Goal: Transaction & Acquisition: Purchase product/service

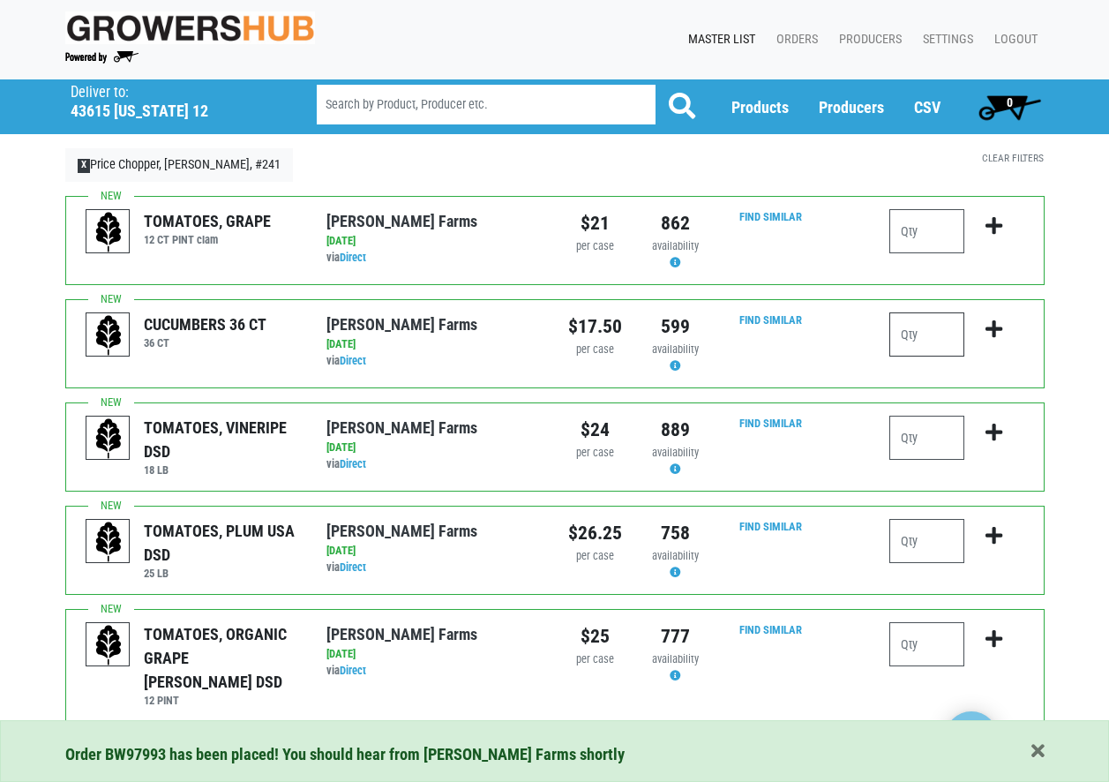
click at [913, 325] on input "number" at bounding box center [927, 334] width 75 height 44
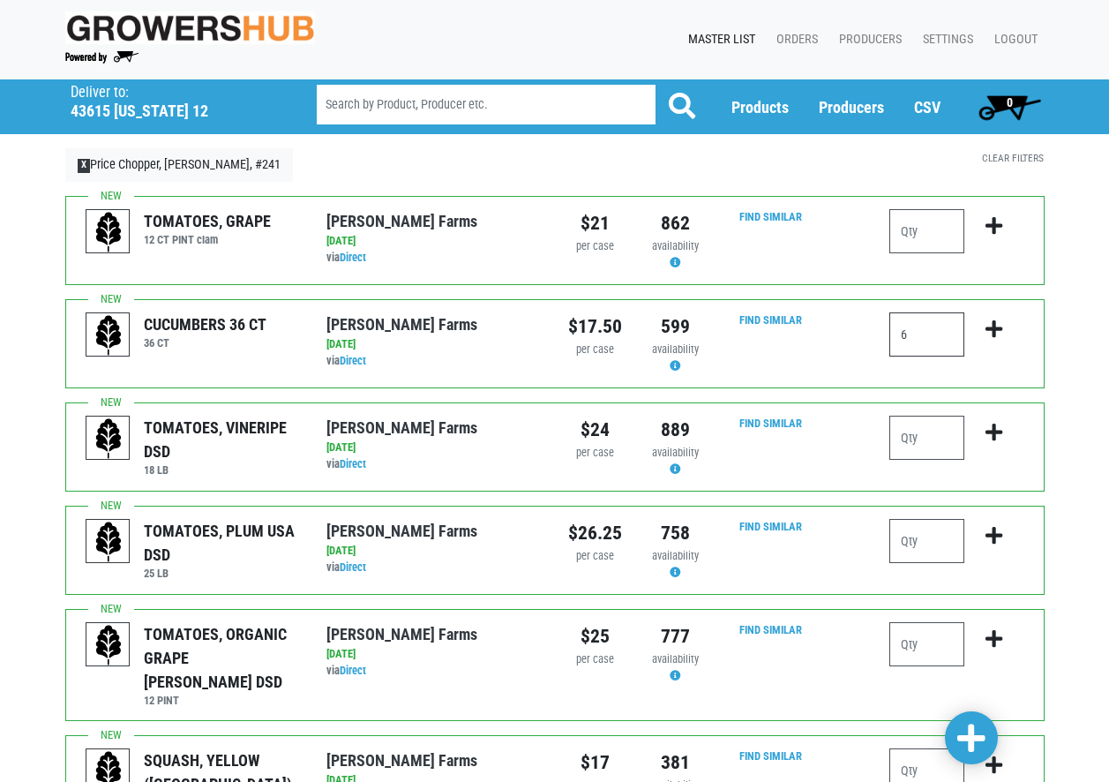
type input "6"
click at [821, 343] on div "Find Similar" at bounding box center [796, 343] width 161 height 62
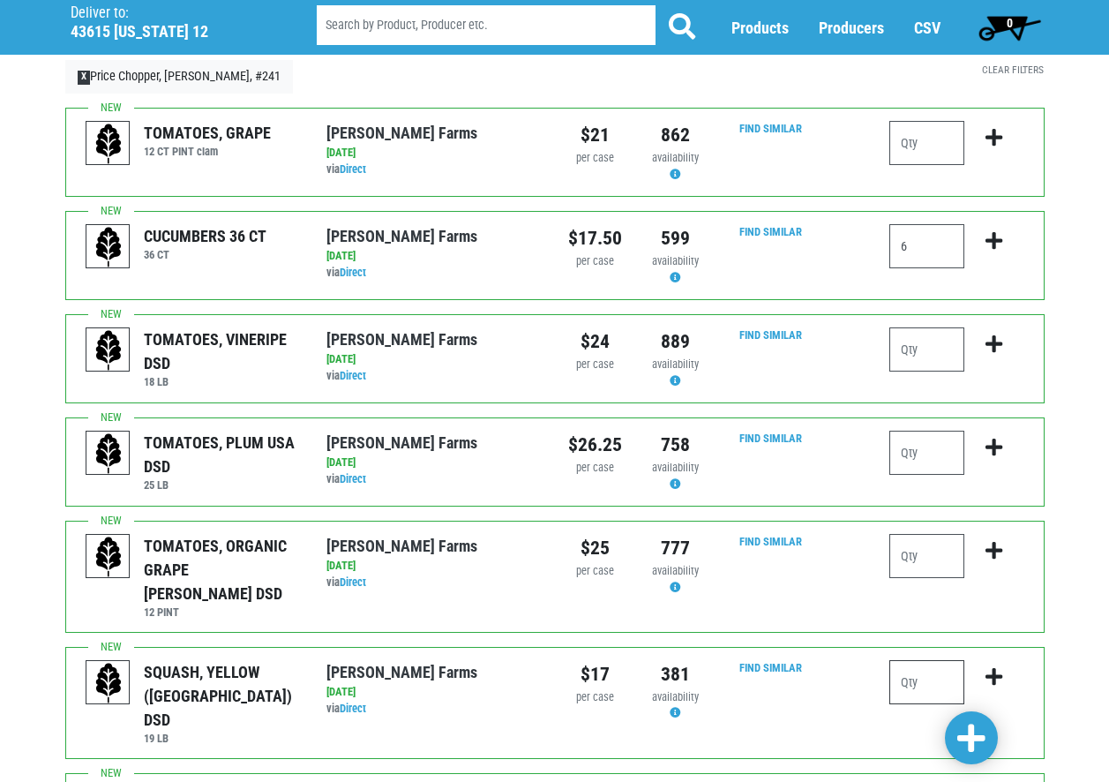
click at [925, 664] on input "number" at bounding box center [927, 682] width 75 height 44
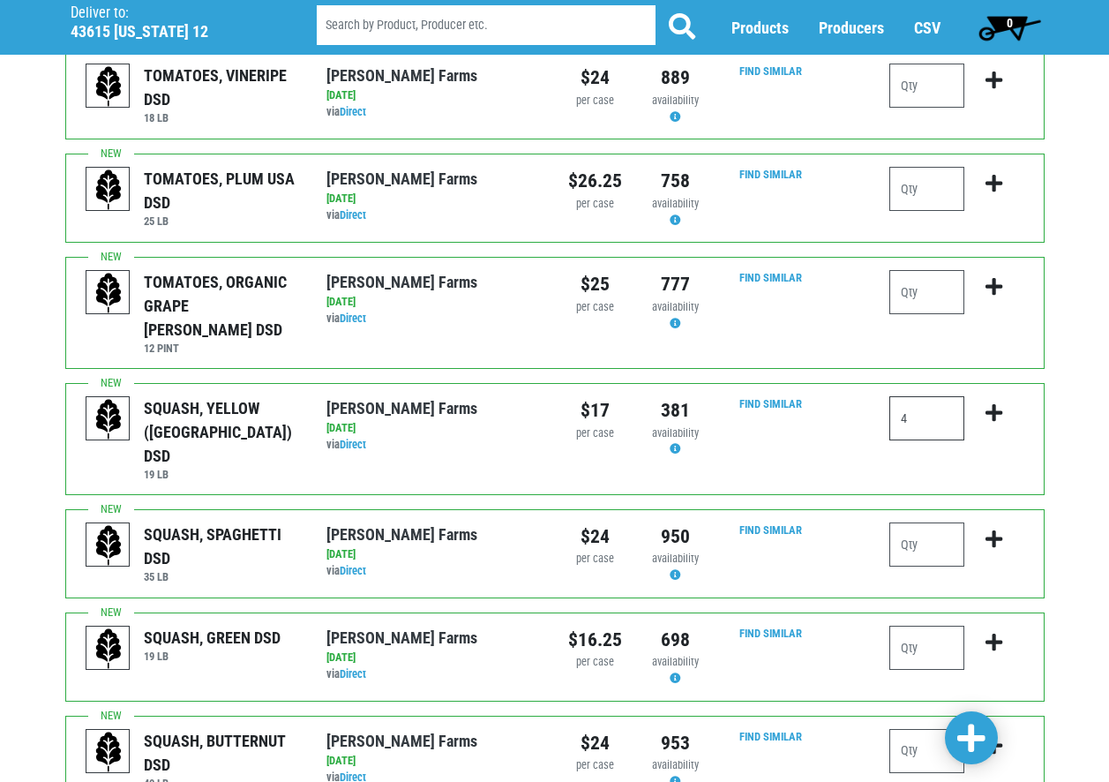
scroll to position [353, 0]
type input "4"
click at [918, 625] on input "number" at bounding box center [927, 647] width 75 height 44
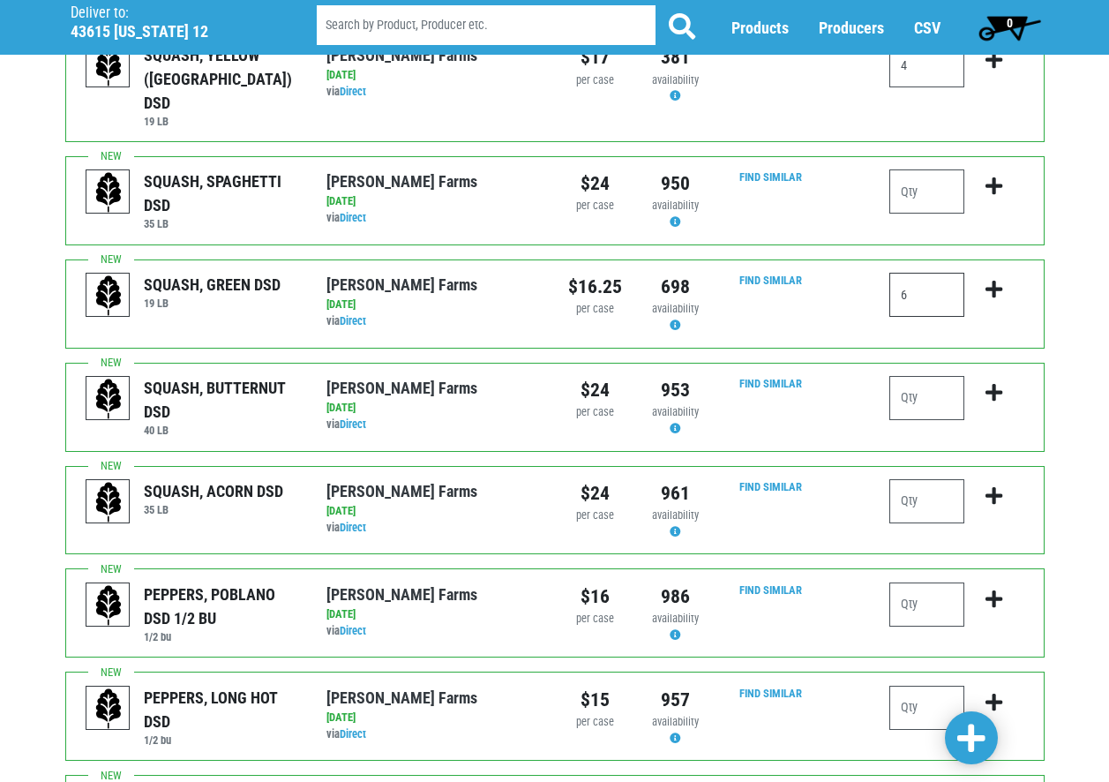
scroll to position [706, 0]
type input "6"
click at [936, 582] on input "number" at bounding box center [927, 604] width 75 height 44
type input "1"
click at [936, 685] on input "number" at bounding box center [927, 707] width 75 height 44
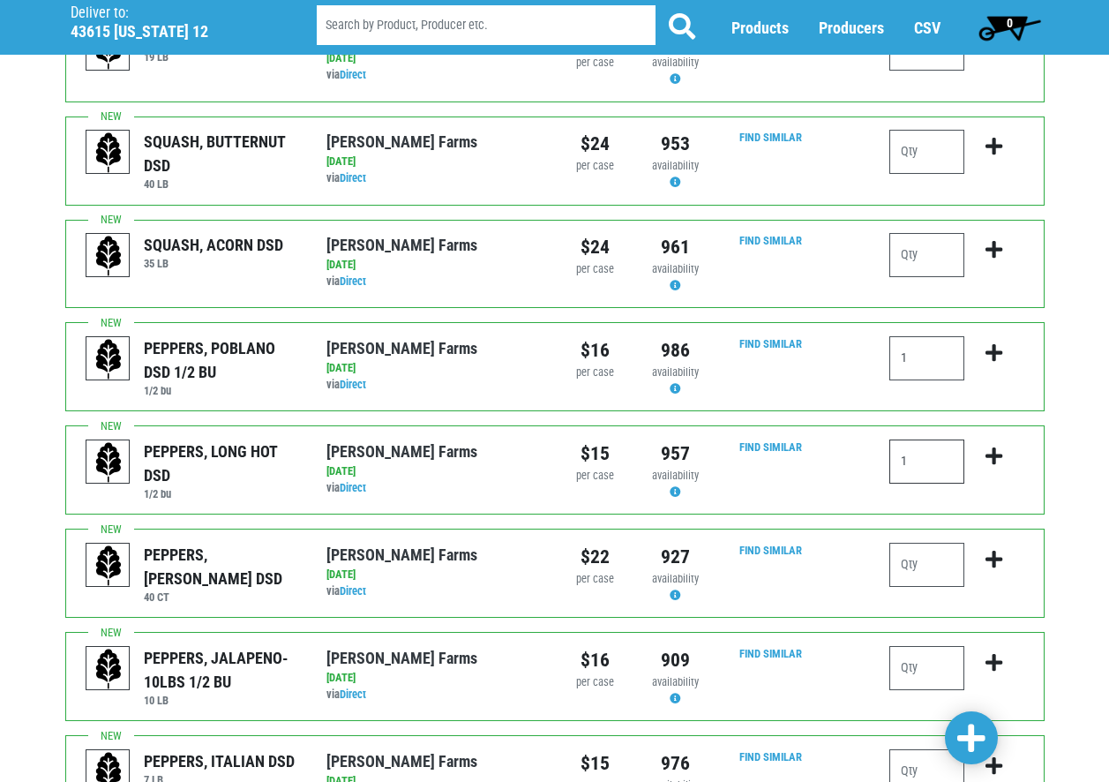
scroll to position [971, 0]
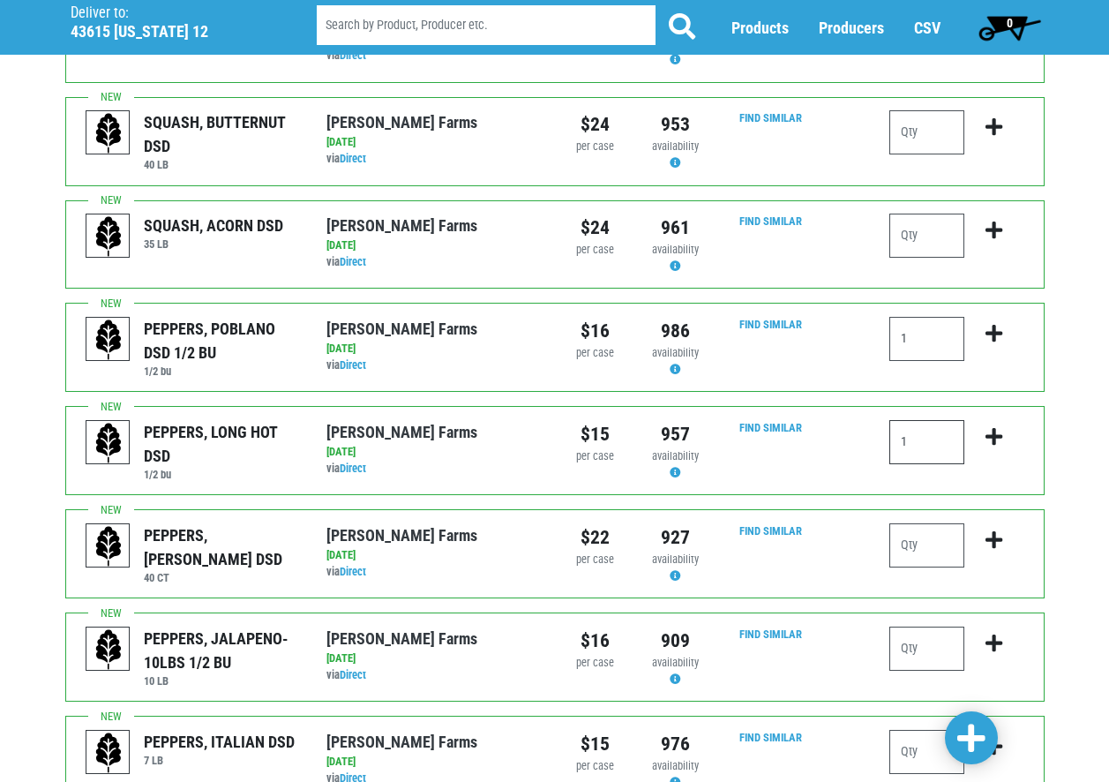
type input "1"
click at [921, 523] on input "number" at bounding box center [927, 545] width 75 height 44
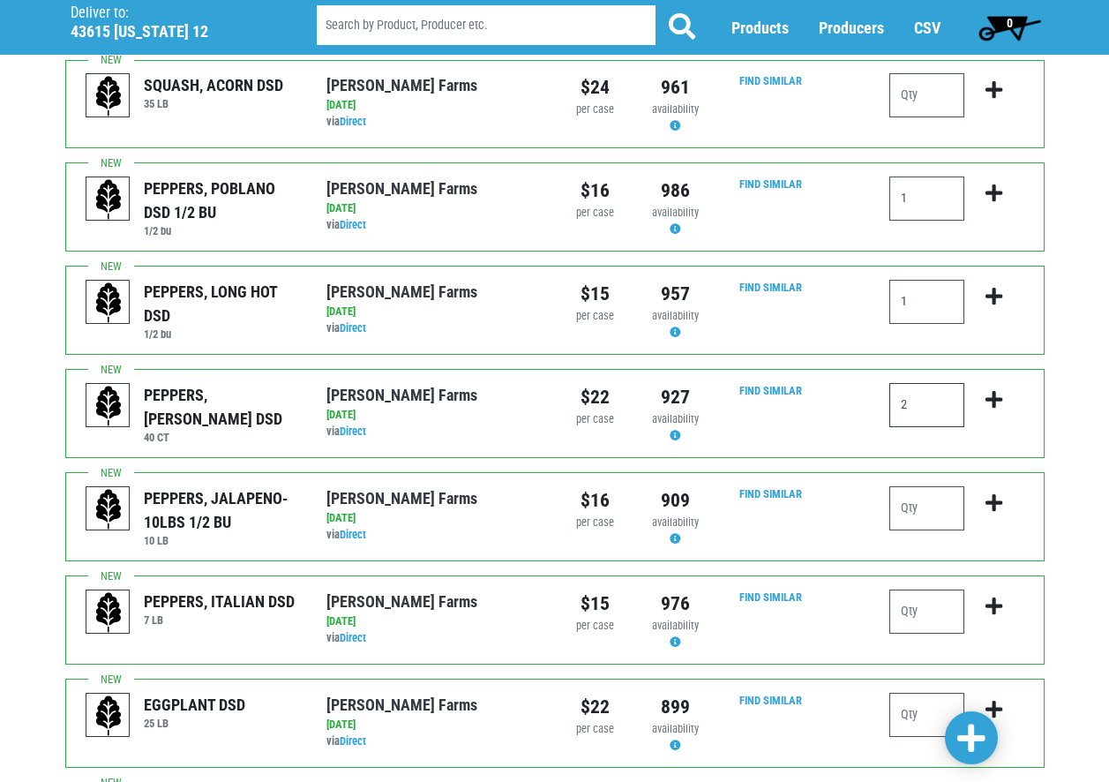
scroll to position [1147, 0]
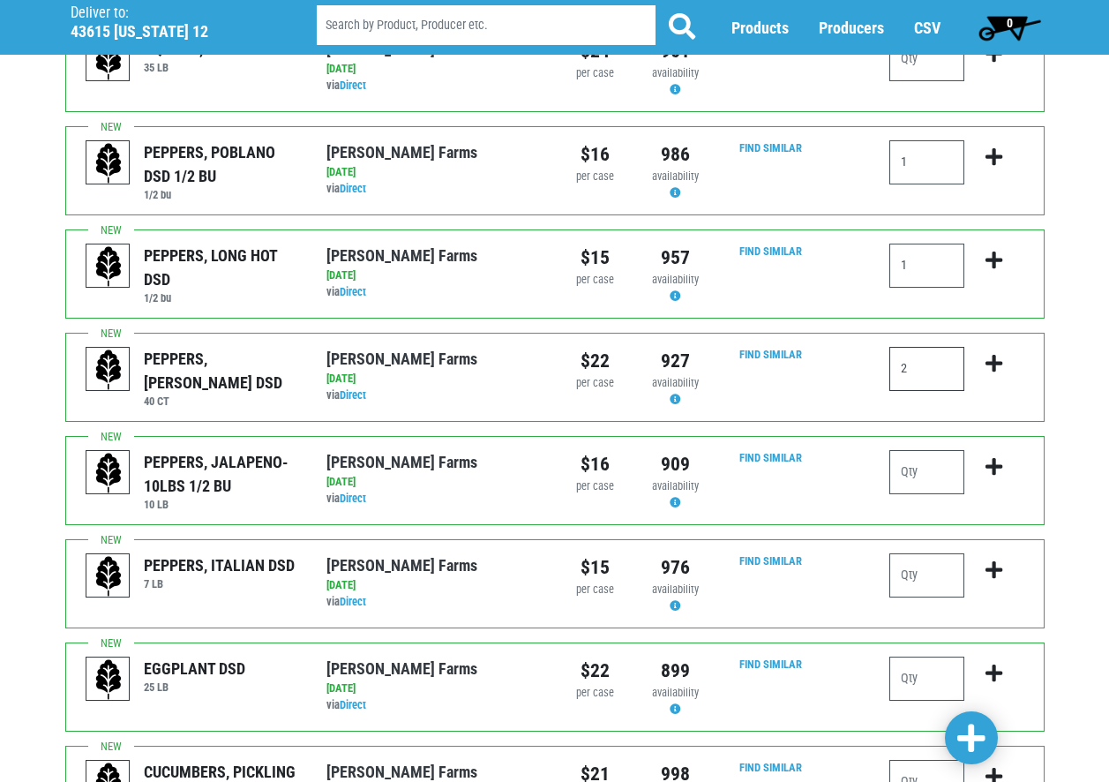
type input "2"
click at [928, 657] on input "number" at bounding box center [927, 679] width 75 height 44
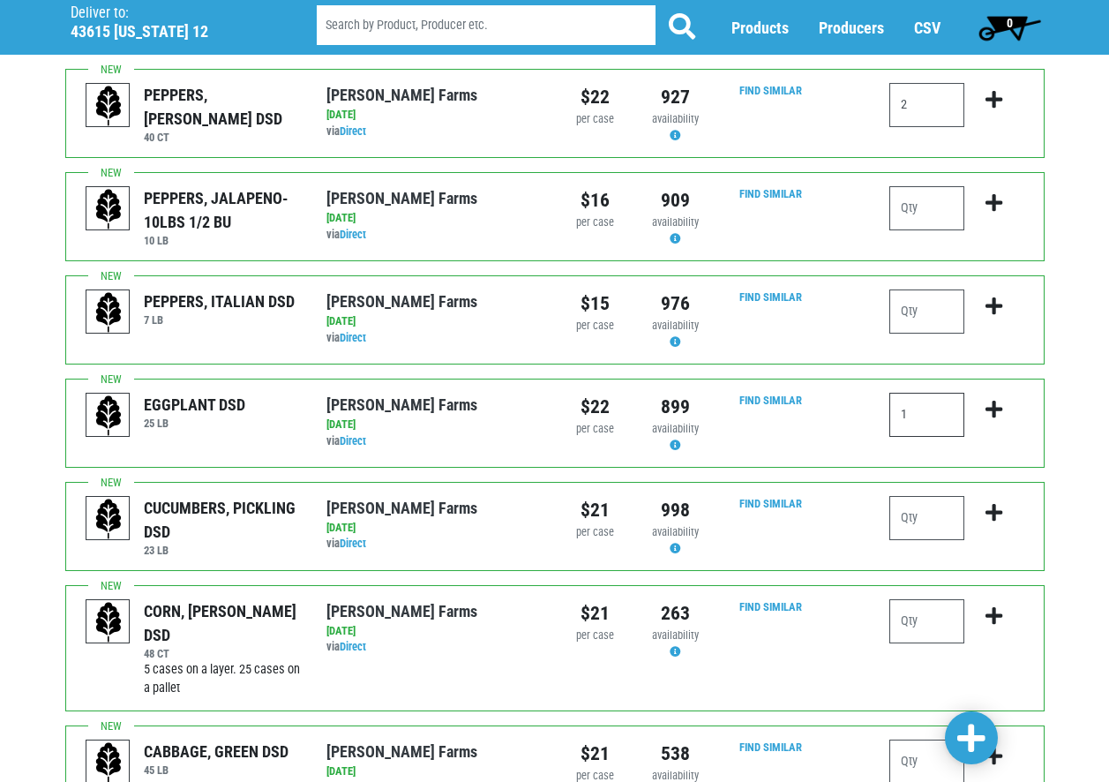
scroll to position [1412, 0]
type input "1"
click at [924, 598] on input "number" at bounding box center [927, 620] width 75 height 44
type input "15"
click at [529, 739] on div "[PERSON_NAME] Farms" at bounding box center [434, 751] width 214 height 24
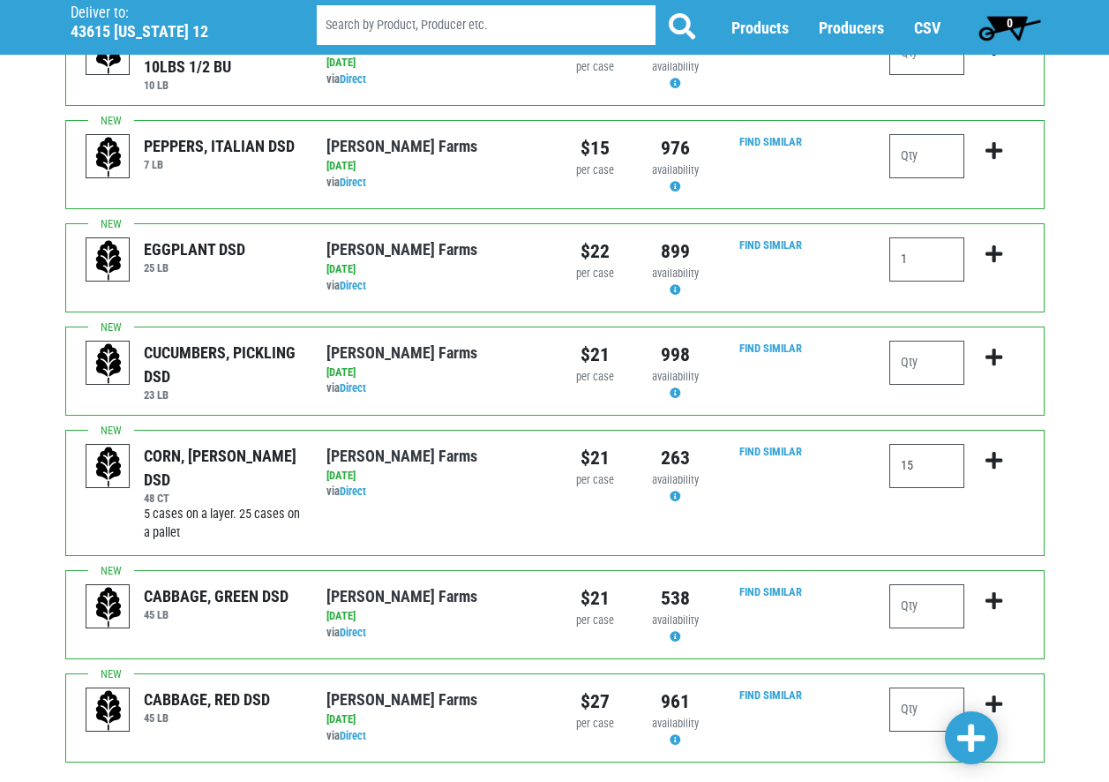
scroll to position [1589, 0]
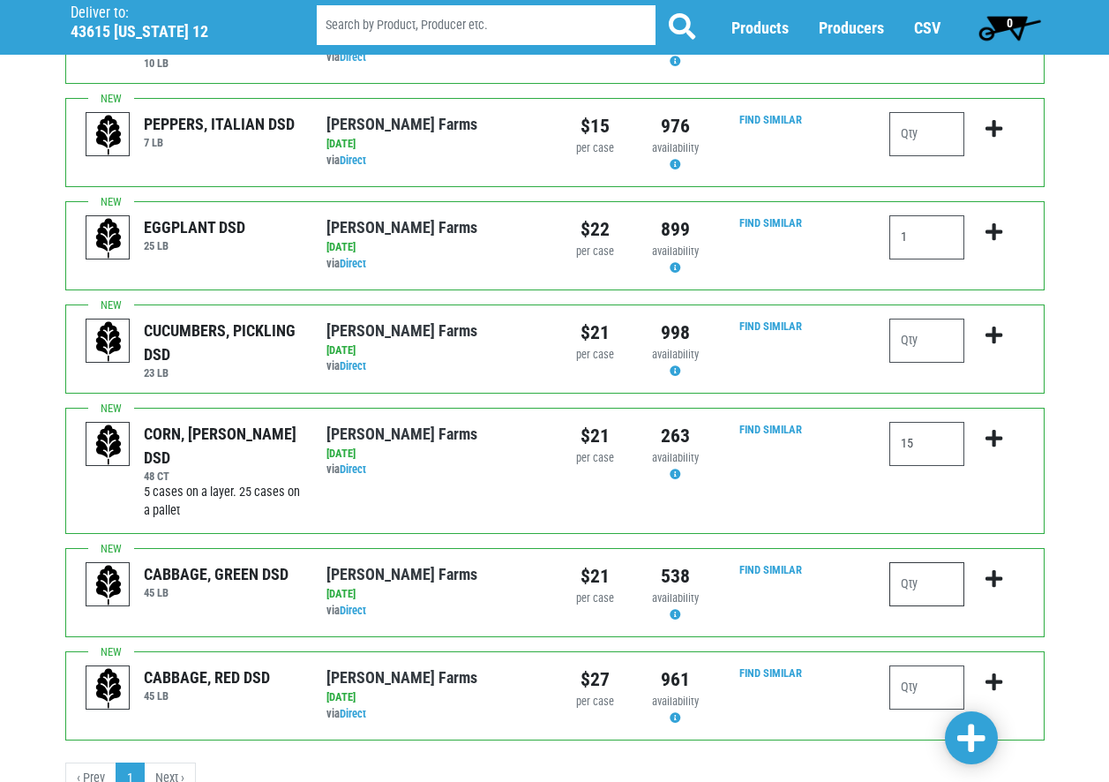
click at [930, 562] on input "number" at bounding box center [927, 584] width 75 height 44
type input "2"
click at [935, 665] on input "number" at bounding box center [927, 687] width 75 height 44
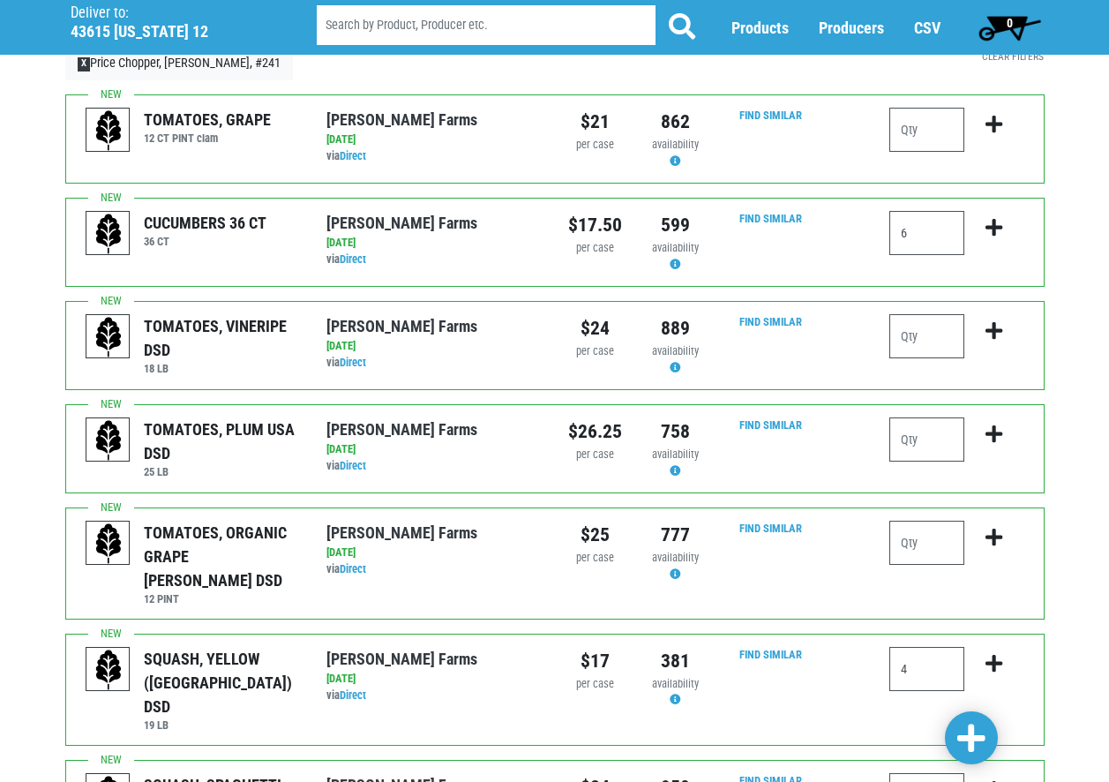
scroll to position [25, 0]
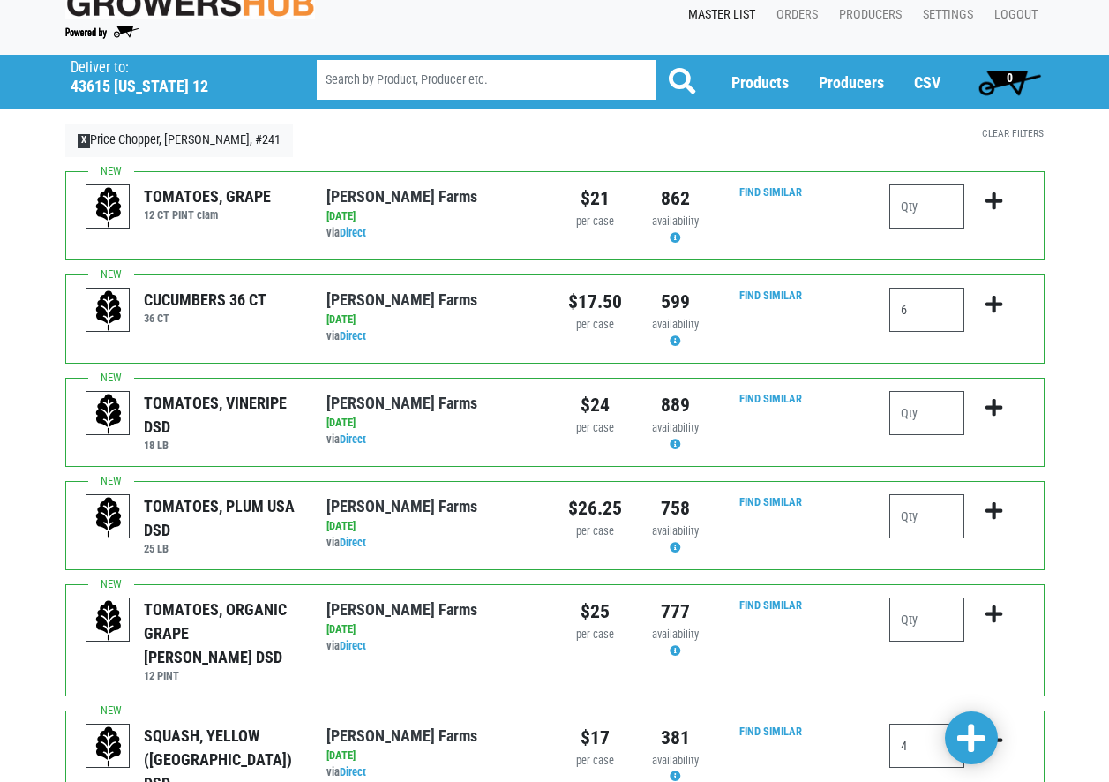
type input "1"
click at [948, 412] on input "number" at bounding box center [927, 413] width 75 height 44
type input "4"
click at [1003, 72] on span "0" at bounding box center [1010, 81] width 79 height 35
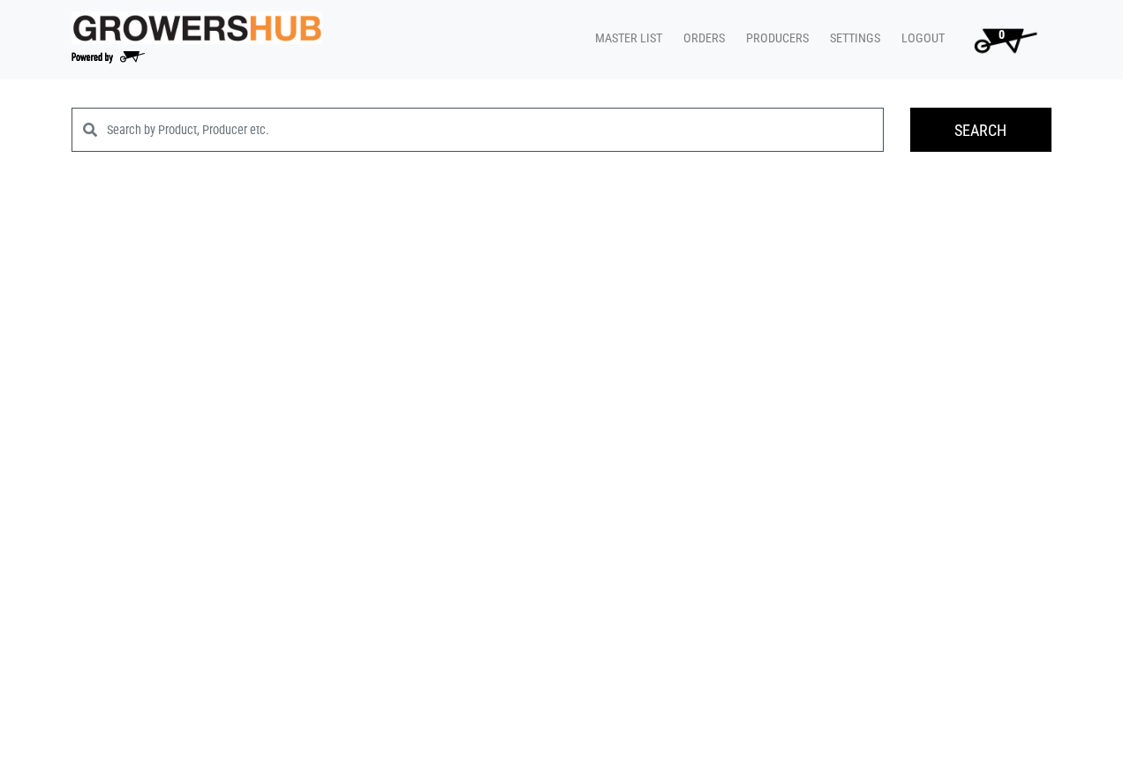
click at [1003, 41] on span "0" at bounding box center [1001, 34] width 6 height 15
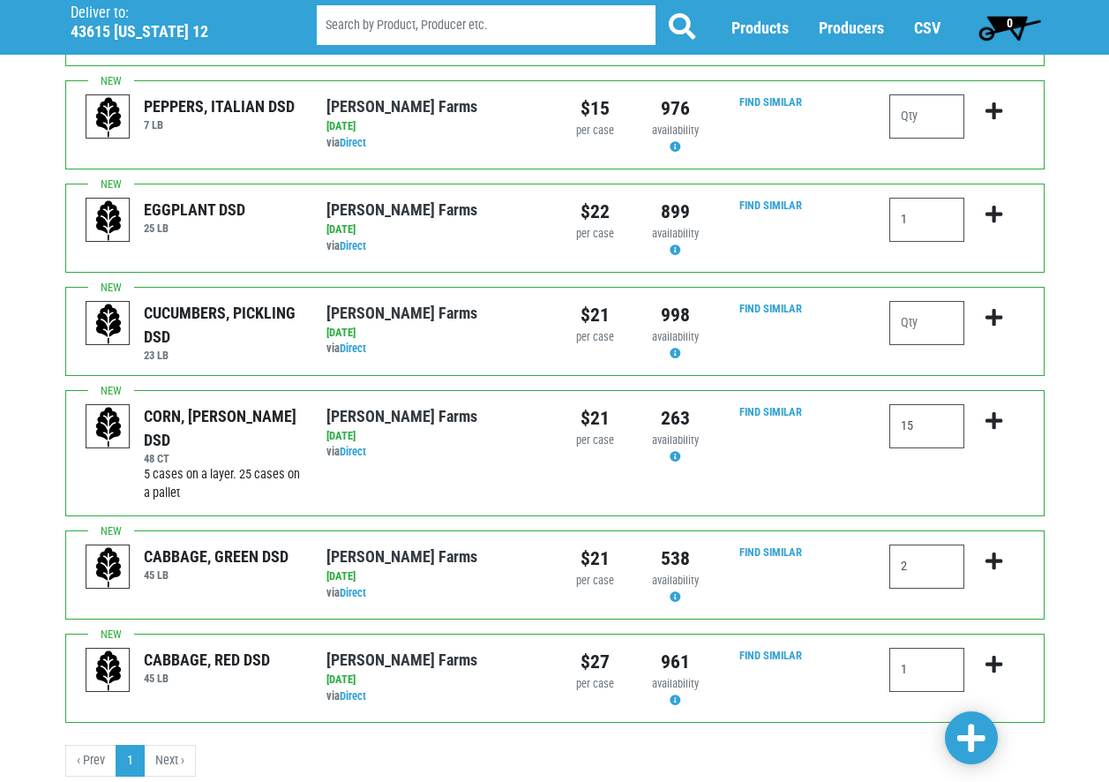
scroll to position [1613, 0]
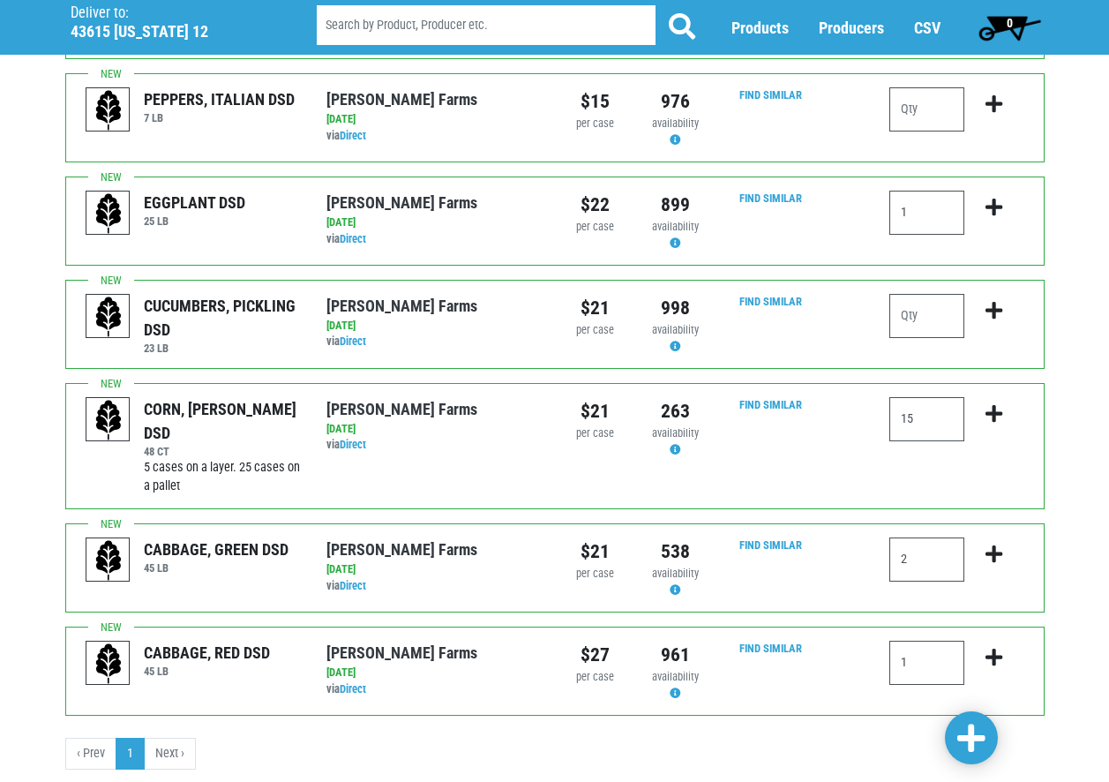
click at [184, 738] on li "Next ›" at bounding box center [170, 754] width 51 height 32
click at [162, 738] on li "Next ›" at bounding box center [170, 754] width 51 height 32
click at [979, 747] on span at bounding box center [972, 739] width 28 height 32
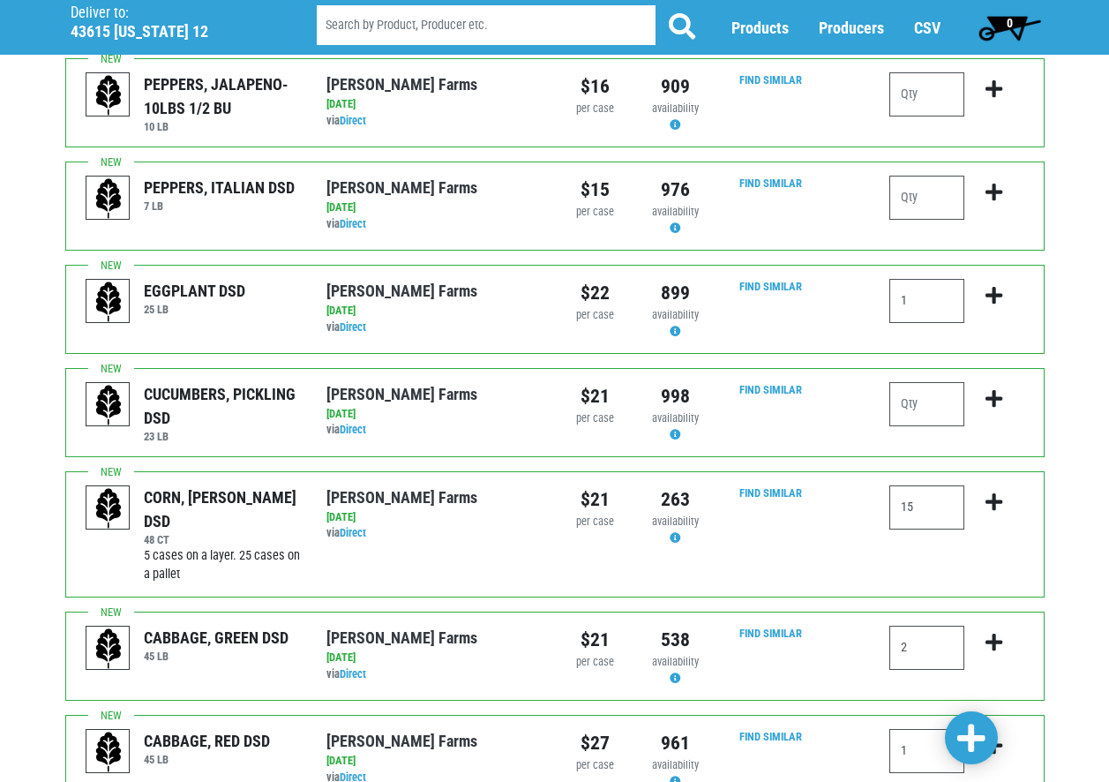
click at [976, 728] on span at bounding box center [972, 739] width 28 height 32
click at [976, 738] on span at bounding box center [972, 739] width 28 height 32
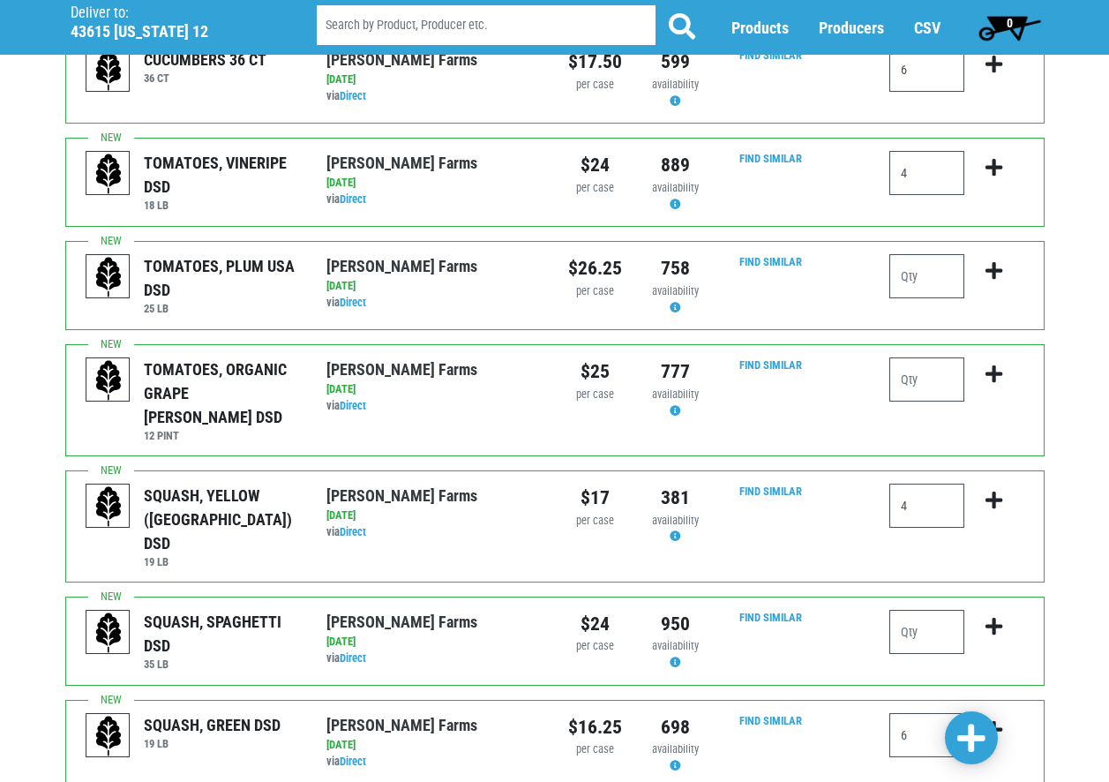
scroll to position [353, 0]
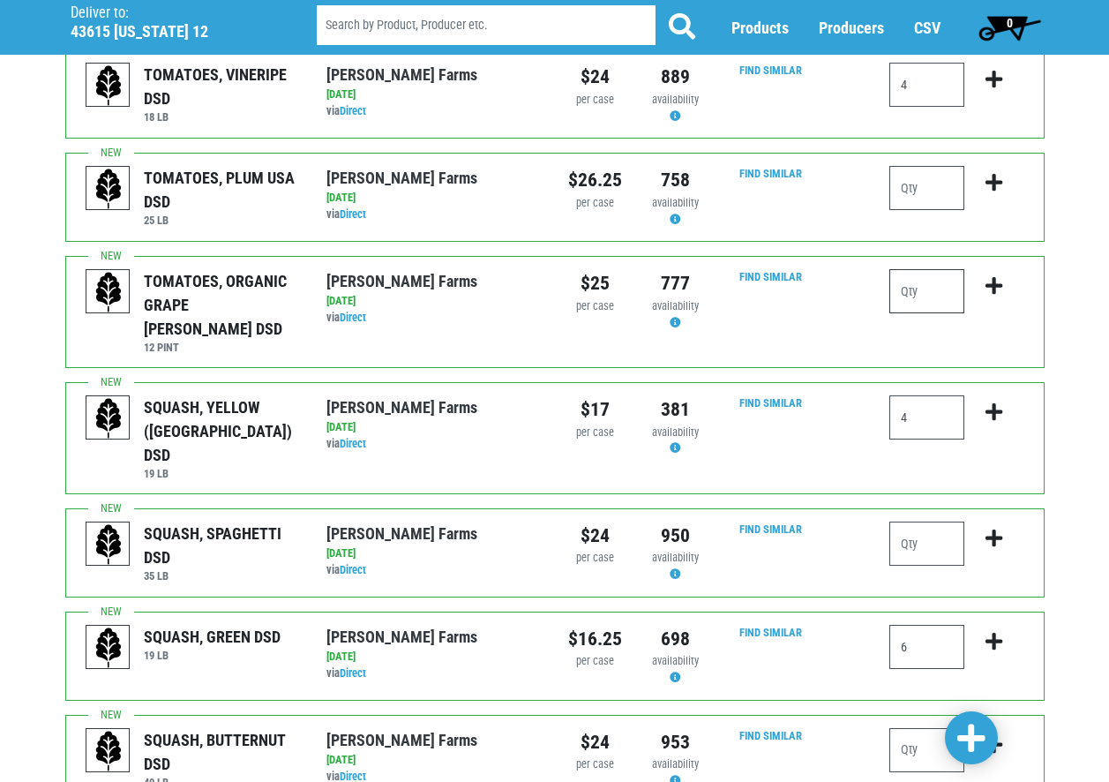
click at [913, 289] on input "number" at bounding box center [927, 291] width 75 height 44
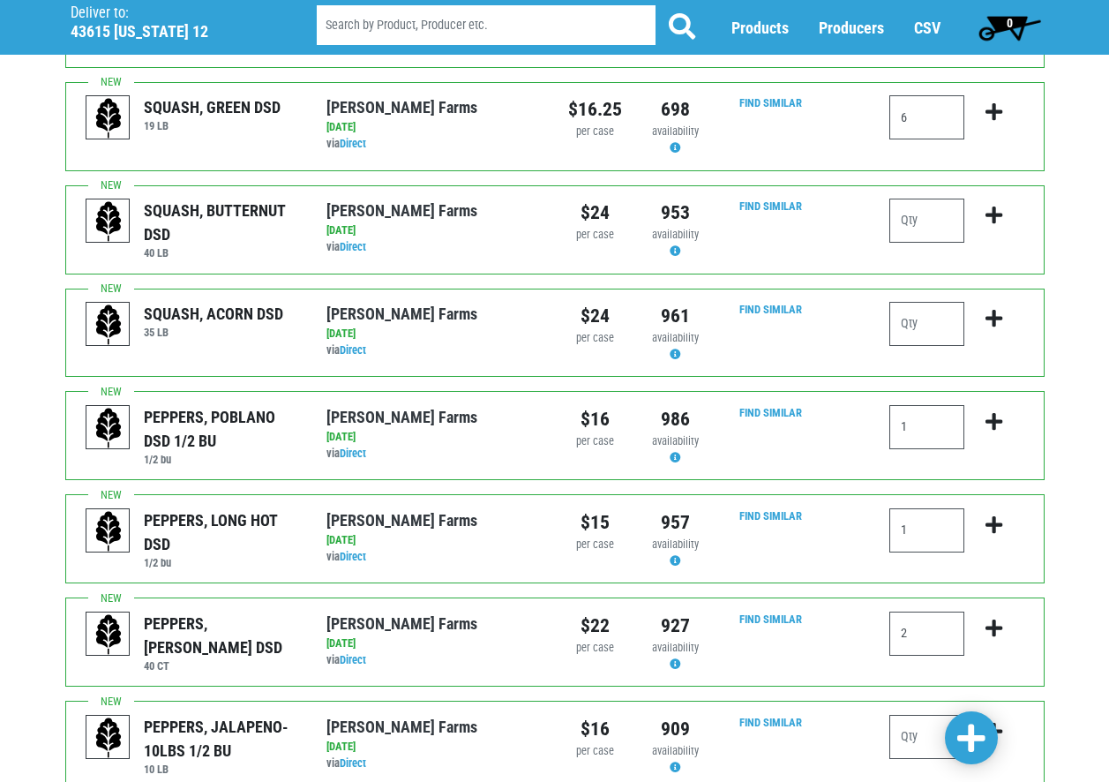
scroll to position [971, 0]
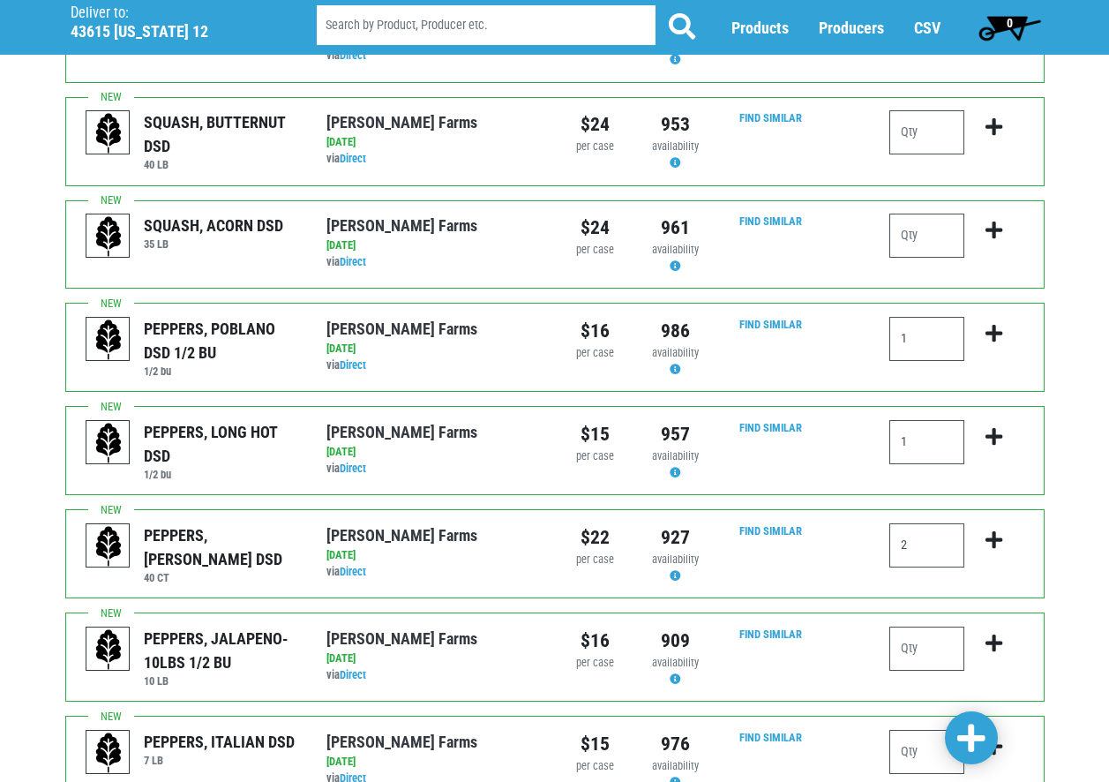
type input "2"
click at [916, 627] on input "number" at bounding box center [927, 649] width 75 height 44
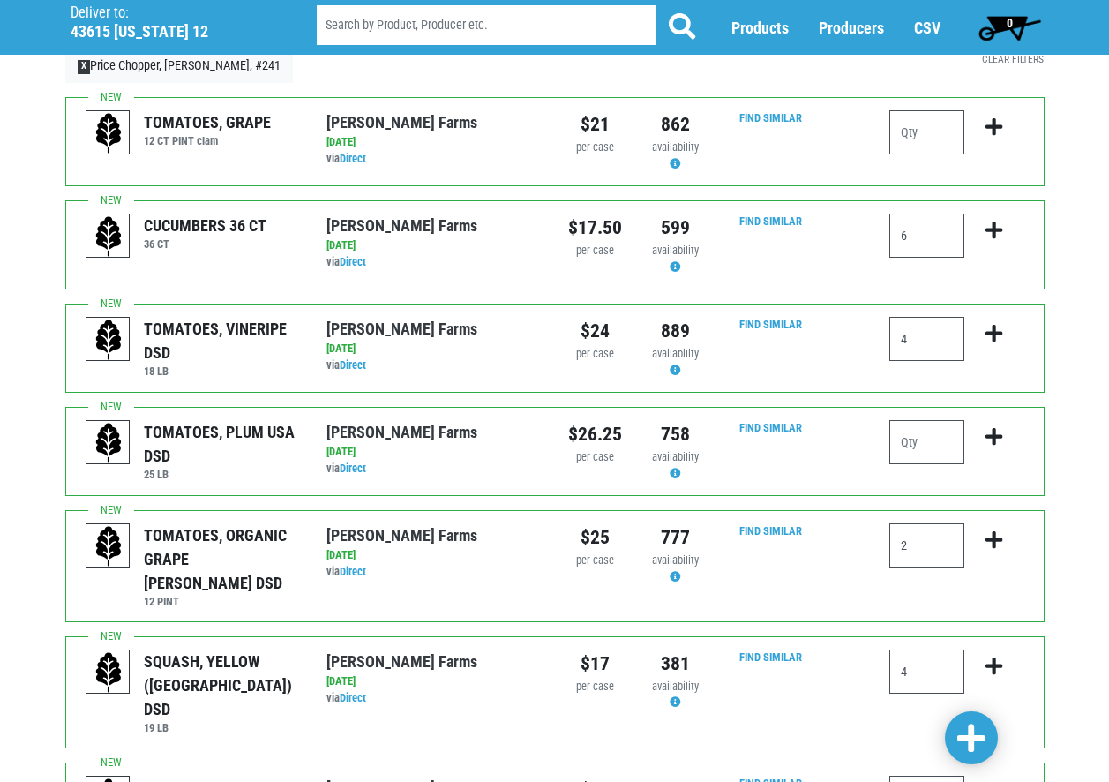
scroll to position [0, 0]
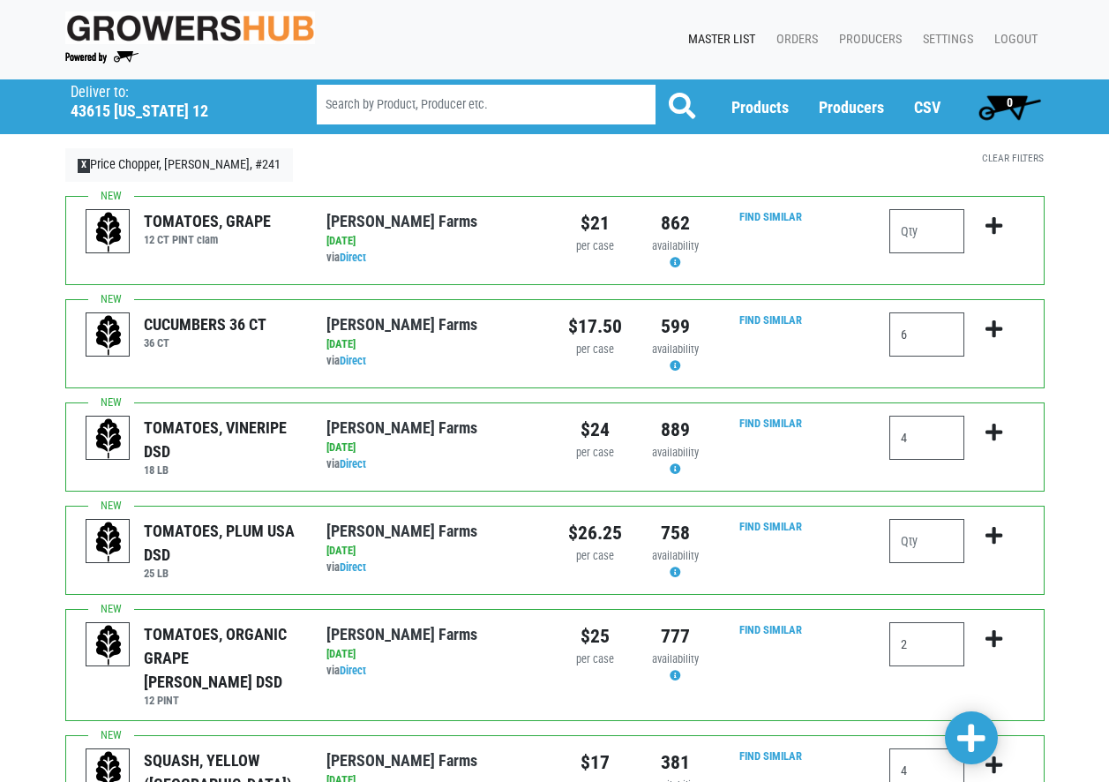
type input "1"
click at [978, 739] on span at bounding box center [972, 739] width 28 height 32
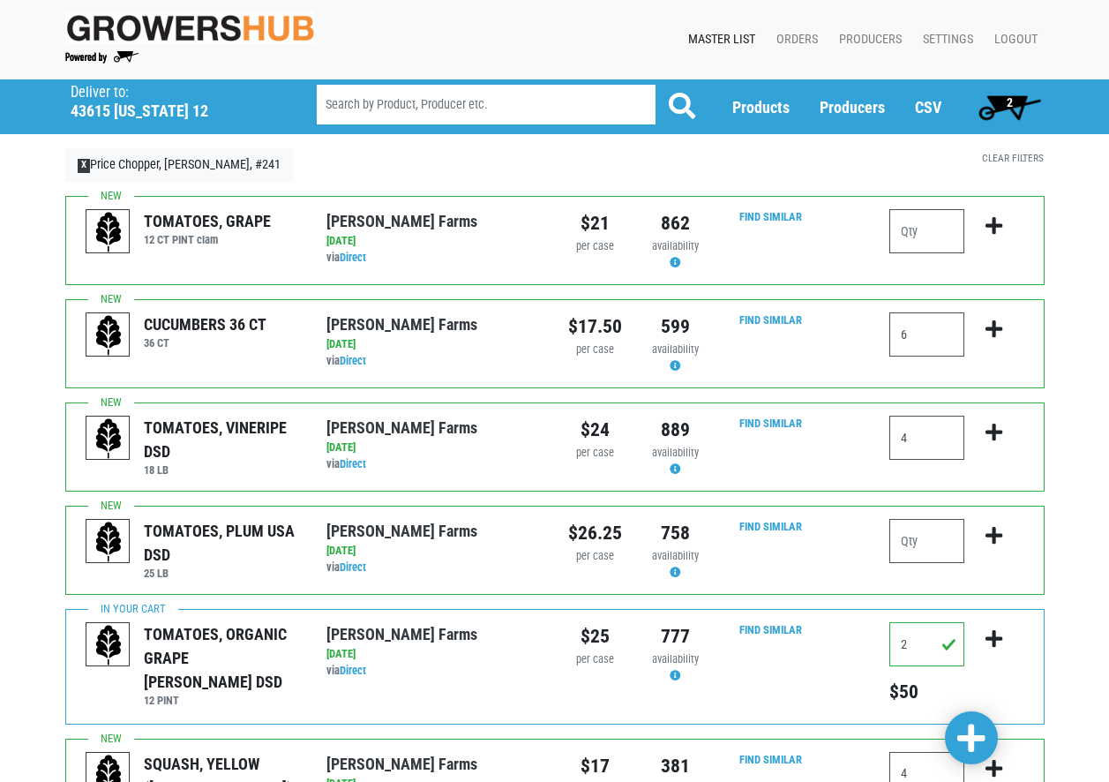
click at [1015, 83] on div "2" at bounding box center [1010, 106] width 107 height 55
click at [1011, 110] on span "2" at bounding box center [1010, 106] width 79 height 35
click at [770, 333] on div "Find Similar" at bounding box center [765, 343] width 73 height 62
click at [978, 742] on span at bounding box center [972, 739] width 28 height 32
click at [907, 327] on input "6" at bounding box center [927, 334] width 75 height 44
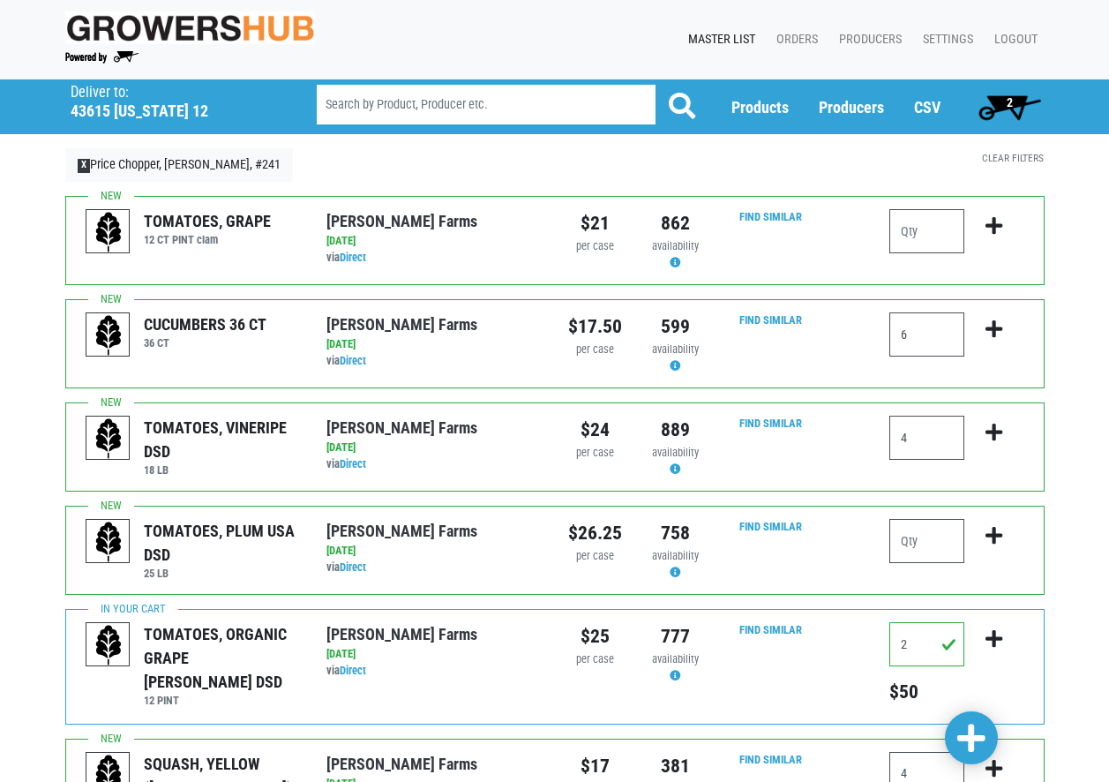
click at [114, 237] on img at bounding box center [108, 232] width 44 height 44
click at [999, 327] on icon "submit" at bounding box center [994, 328] width 17 height 19
click at [910, 333] on input "6" at bounding box center [927, 334] width 75 height 44
type input "6"
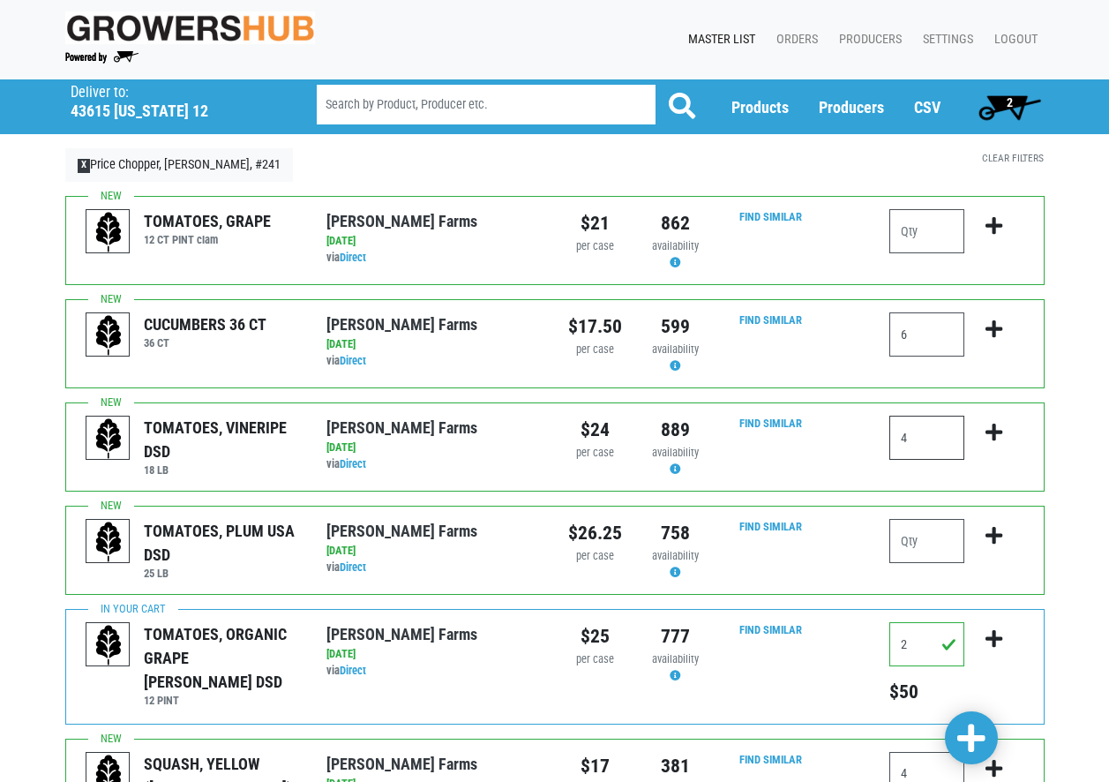
click at [946, 446] on input "4" at bounding box center [927, 438] width 75 height 44
type input "4"
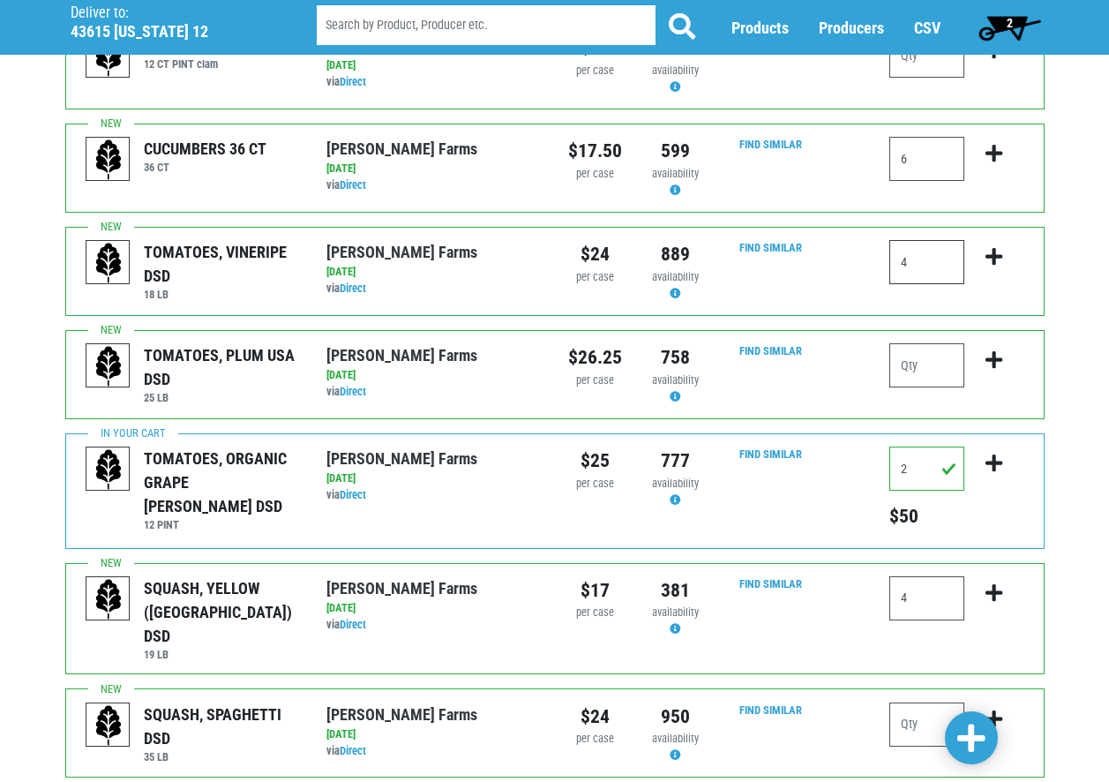
scroll to position [177, 0]
click at [930, 598] on input "4" at bounding box center [927, 597] width 75 height 44
type input "4"
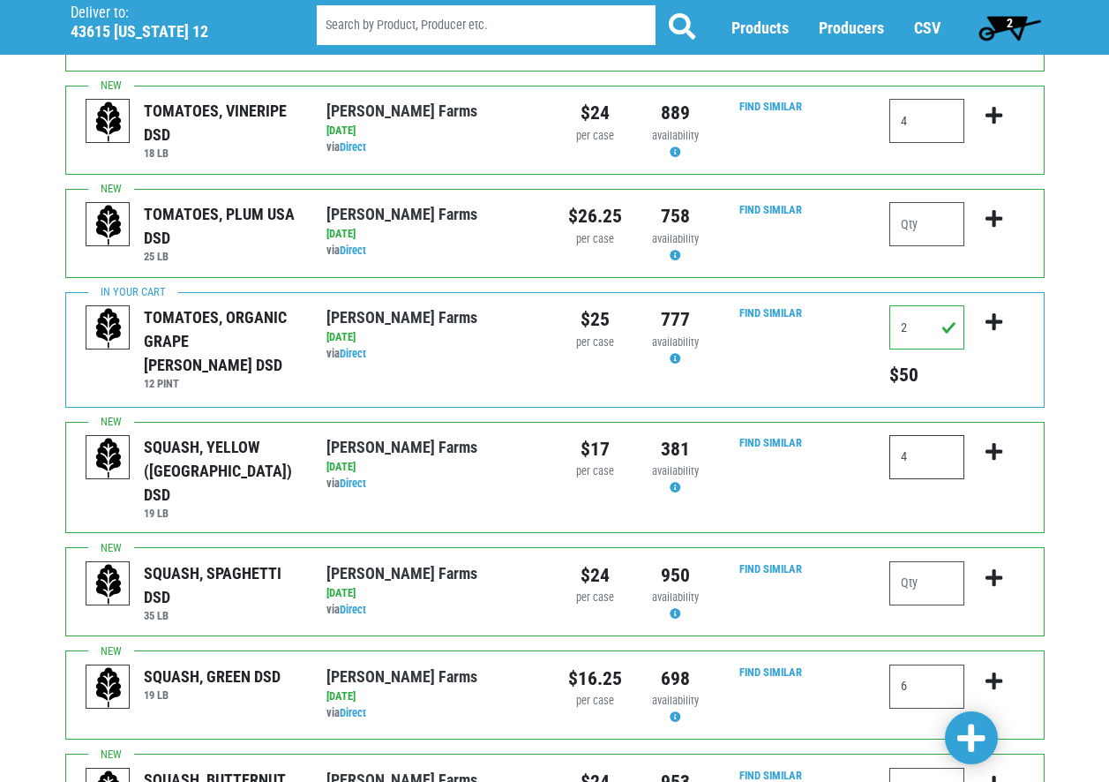
scroll to position [353, 0]
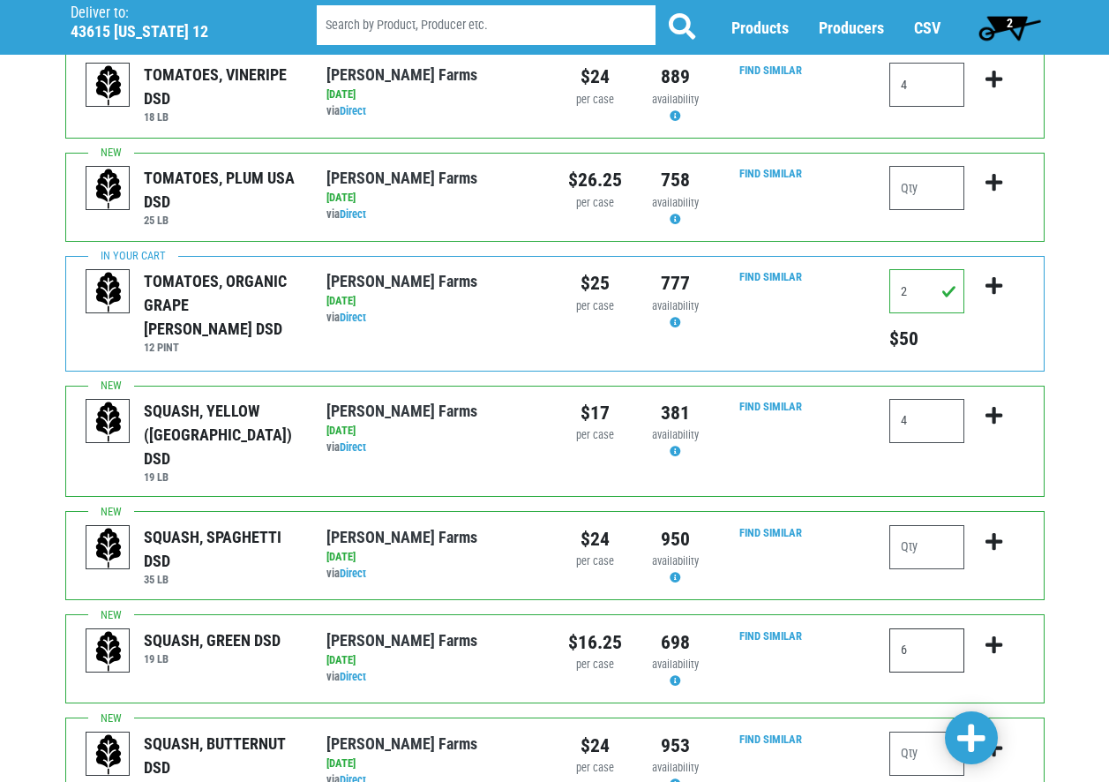
click at [913, 632] on input "6" at bounding box center [927, 650] width 75 height 44
type input "6"
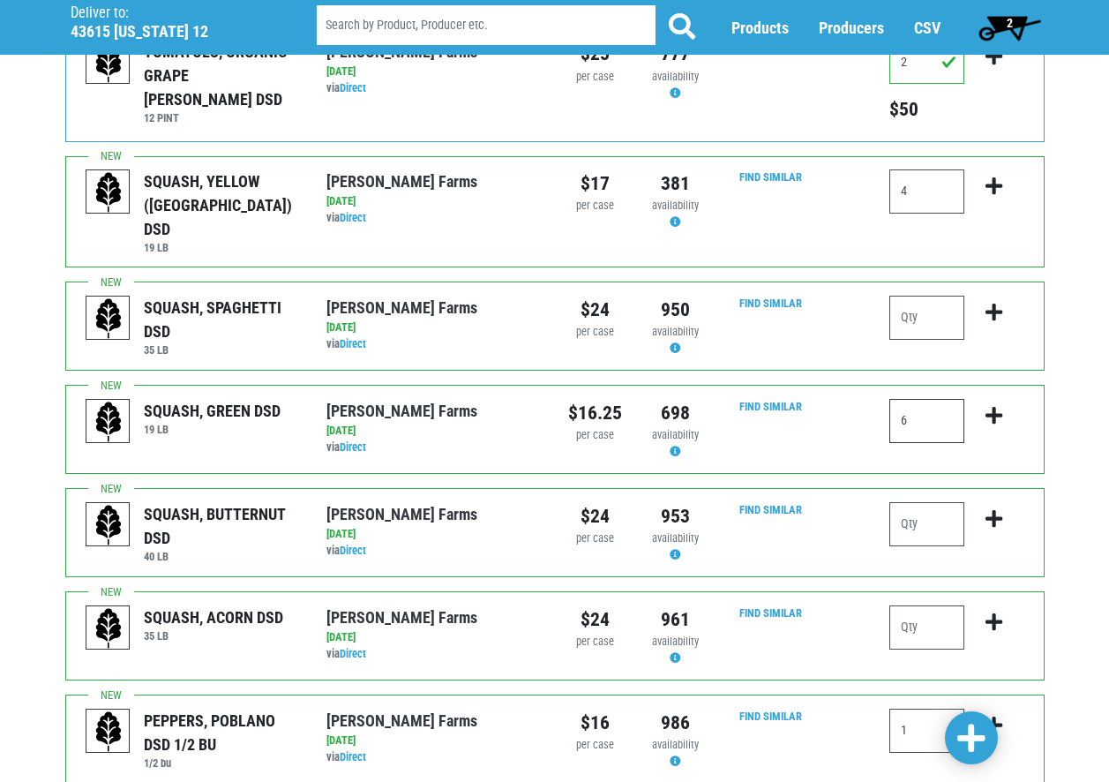
scroll to position [618, 0]
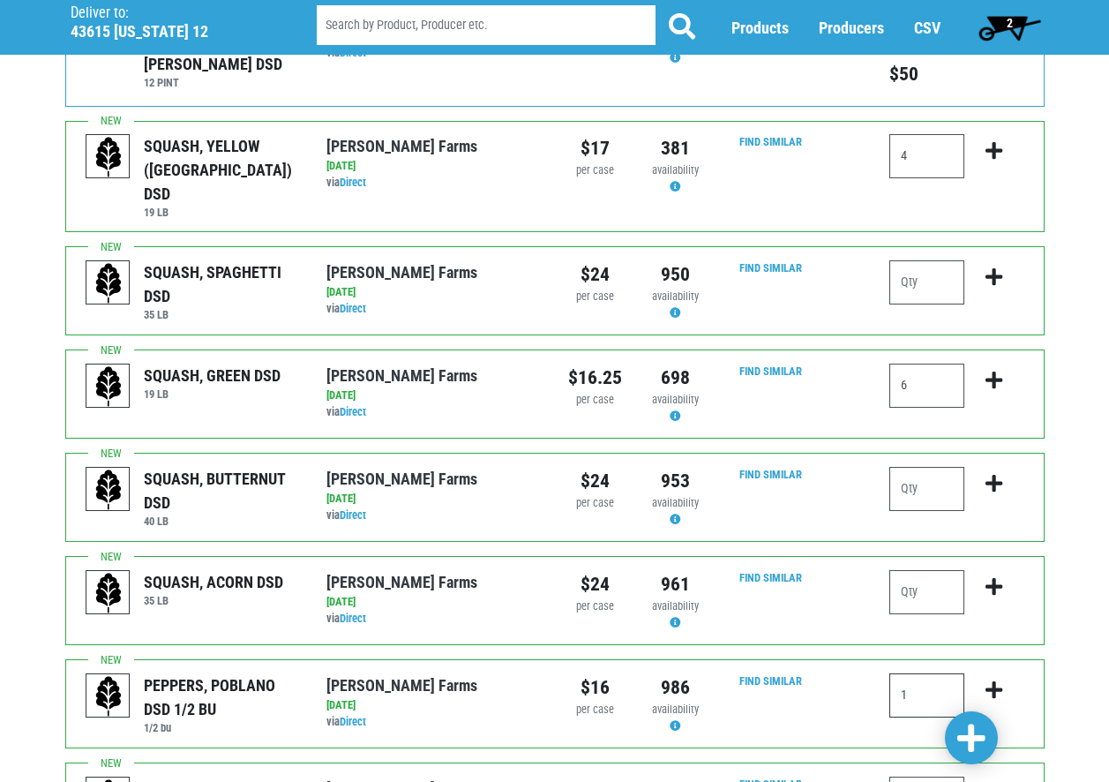
click at [937, 676] on input "1" at bounding box center [927, 695] width 75 height 44
type input "1"
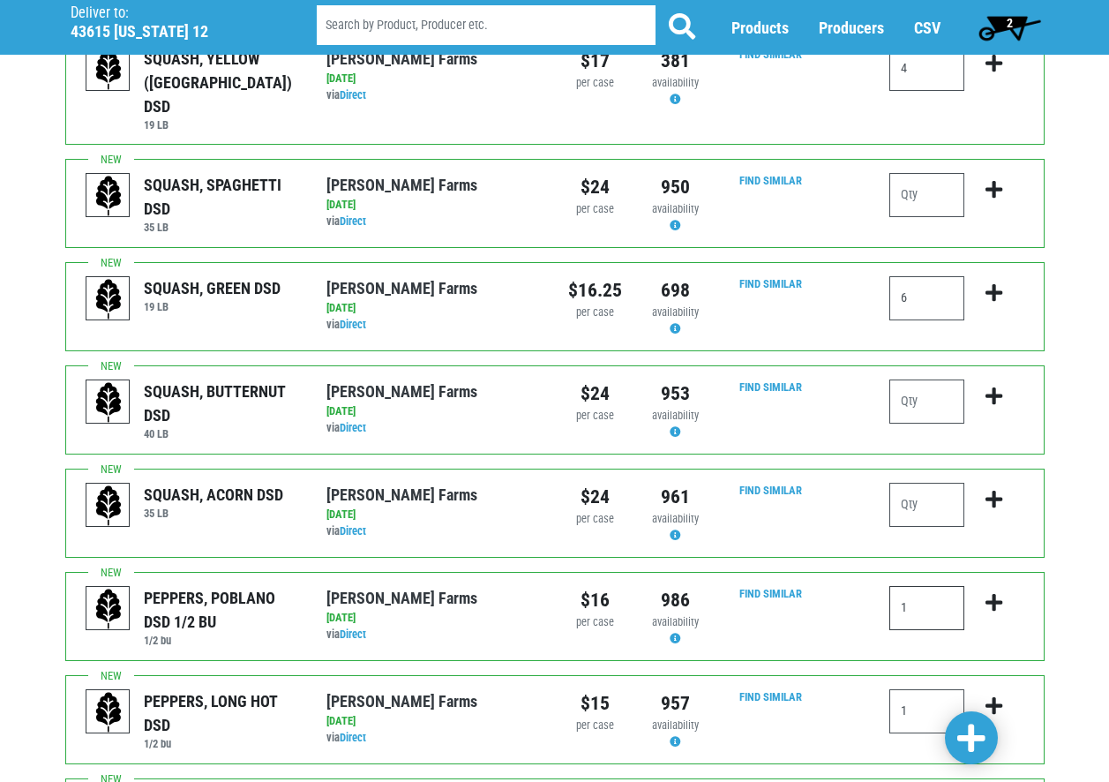
scroll to position [706, 0]
click at [920, 690] on input "1" at bounding box center [927, 710] width 75 height 44
type input "1"
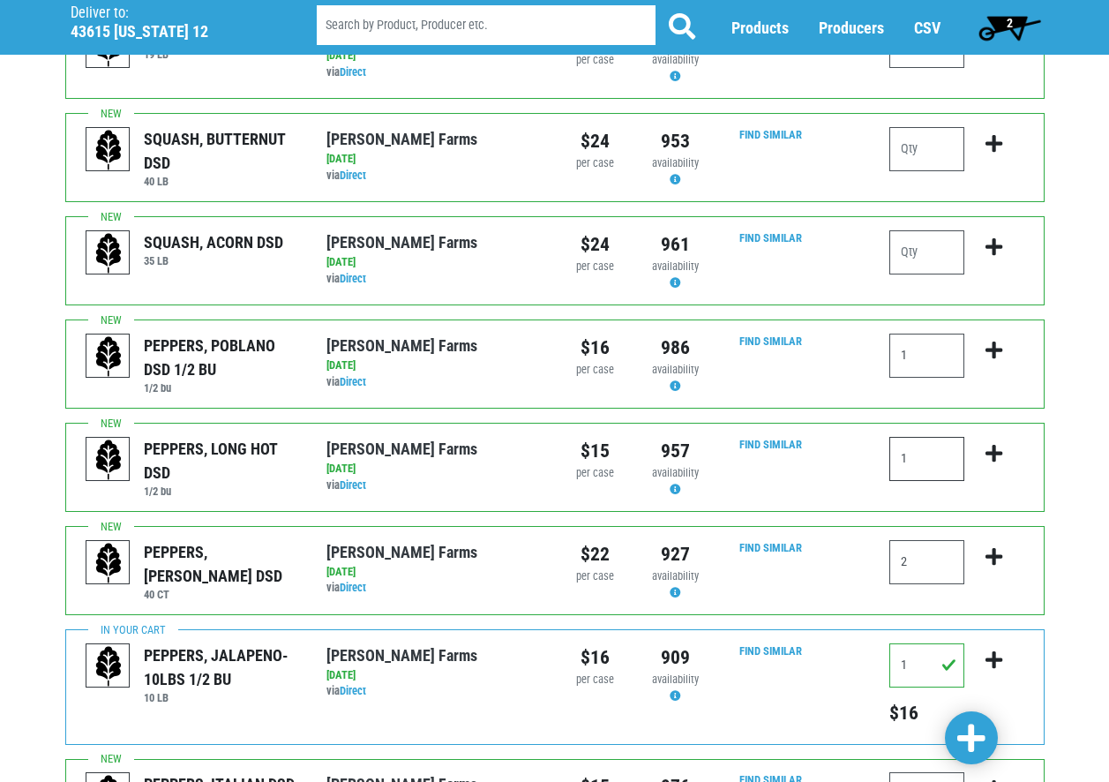
scroll to position [971, 0]
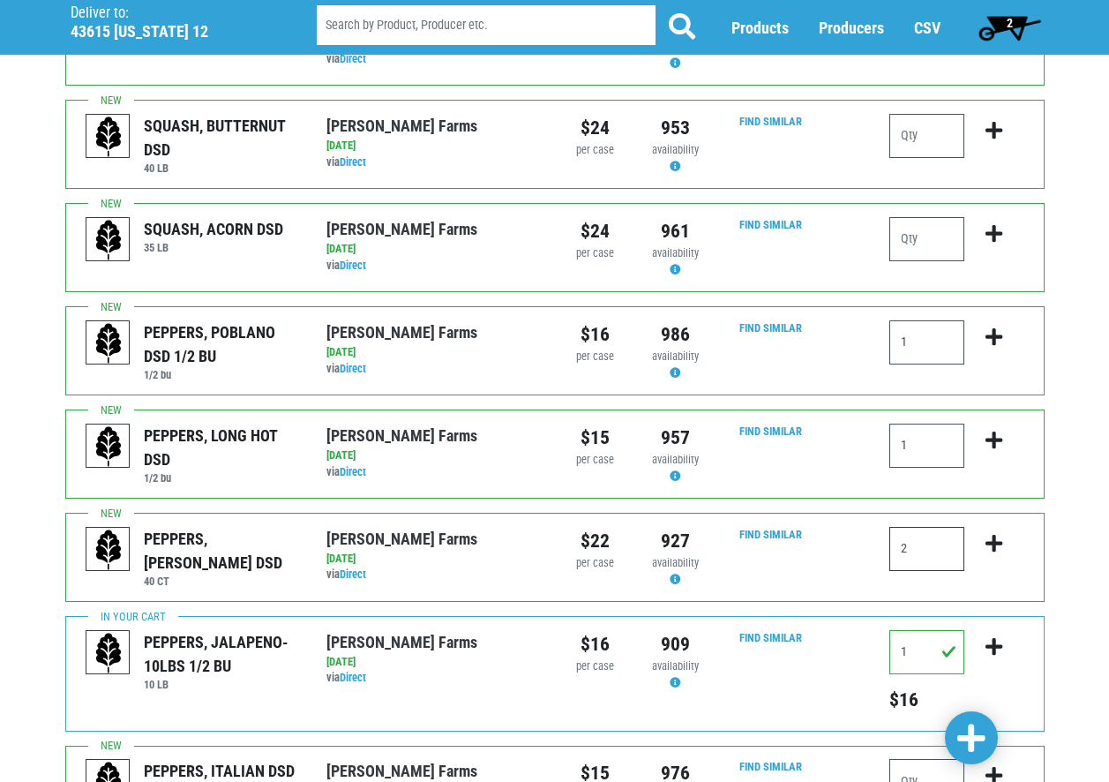
click at [924, 532] on input "2" at bounding box center [927, 549] width 75 height 44
type input "2"
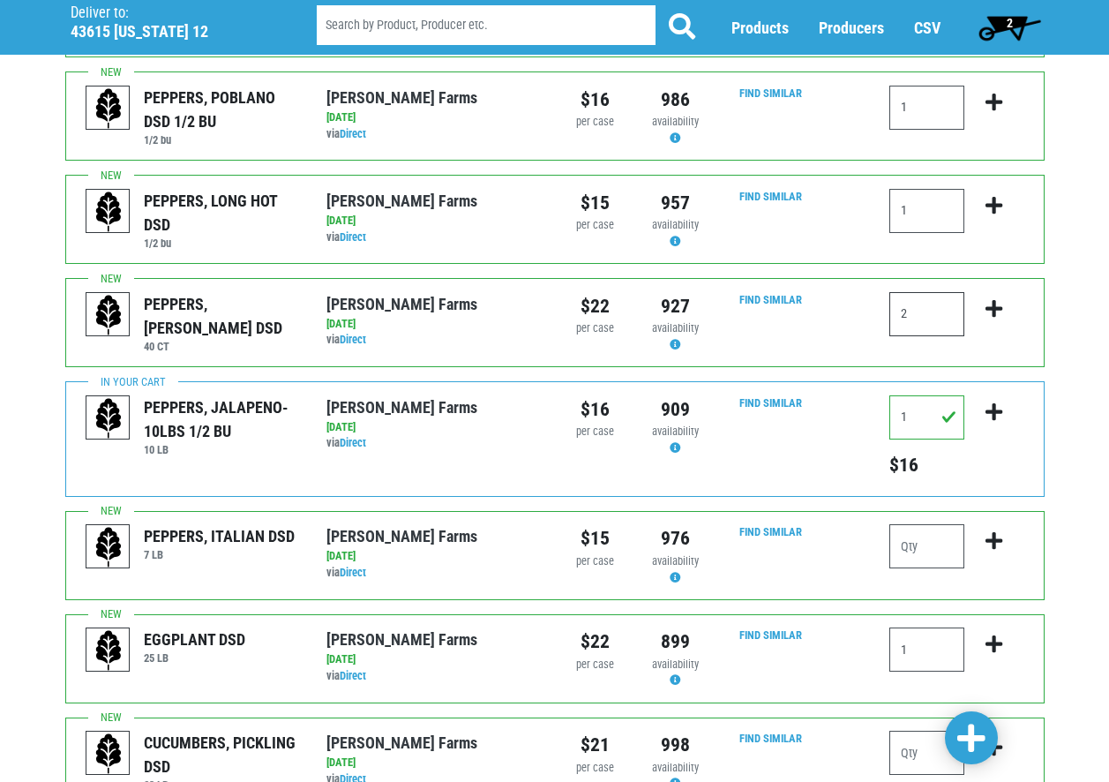
scroll to position [1236, 0]
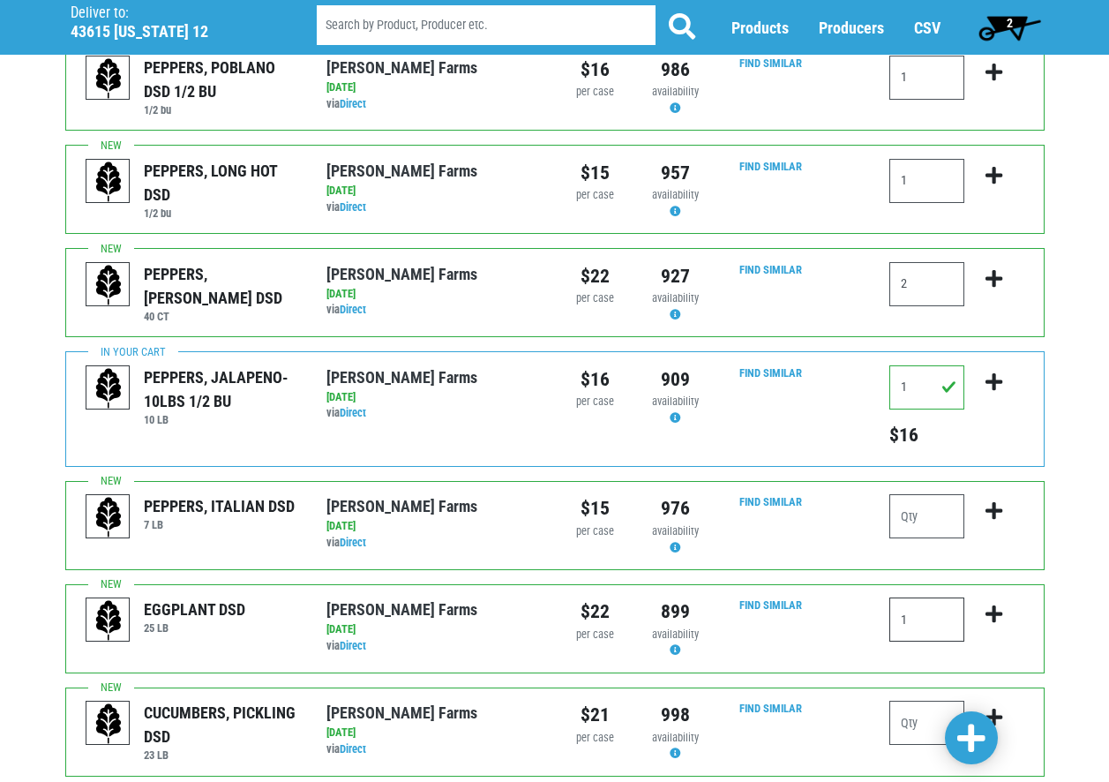
click at [943, 605] on input "1" at bounding box center [927, 620] width 75 height 44
type input "1"
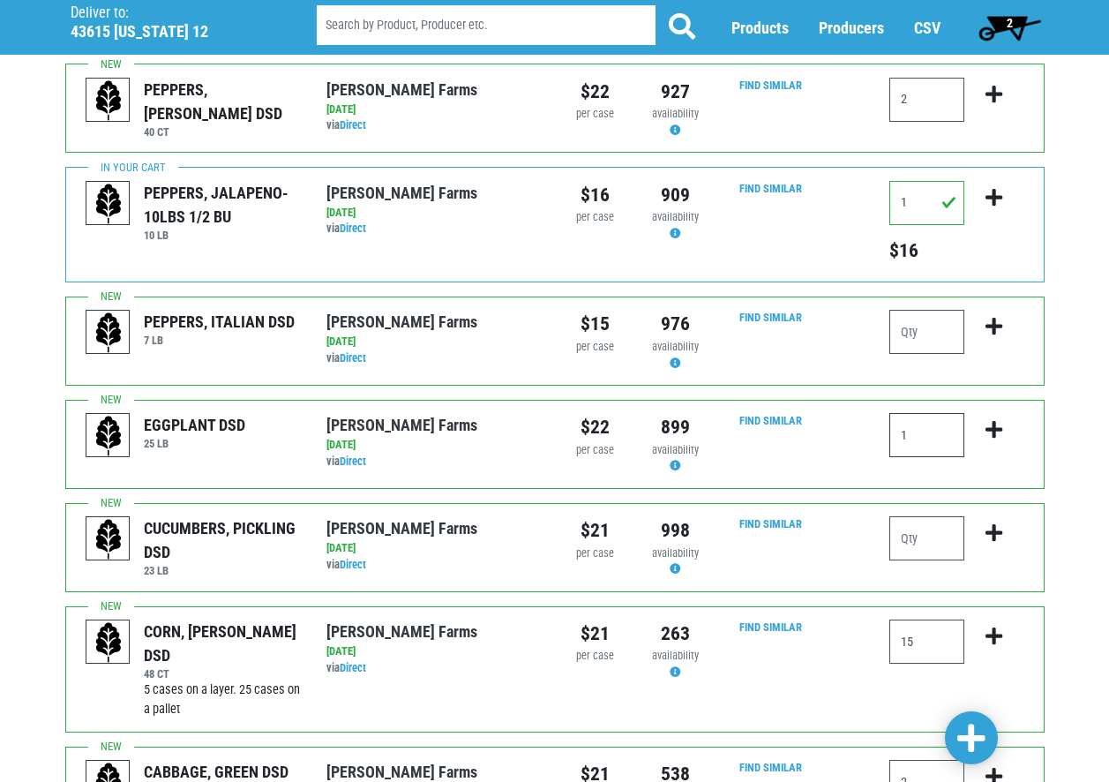
scroll to position [1500, 0]
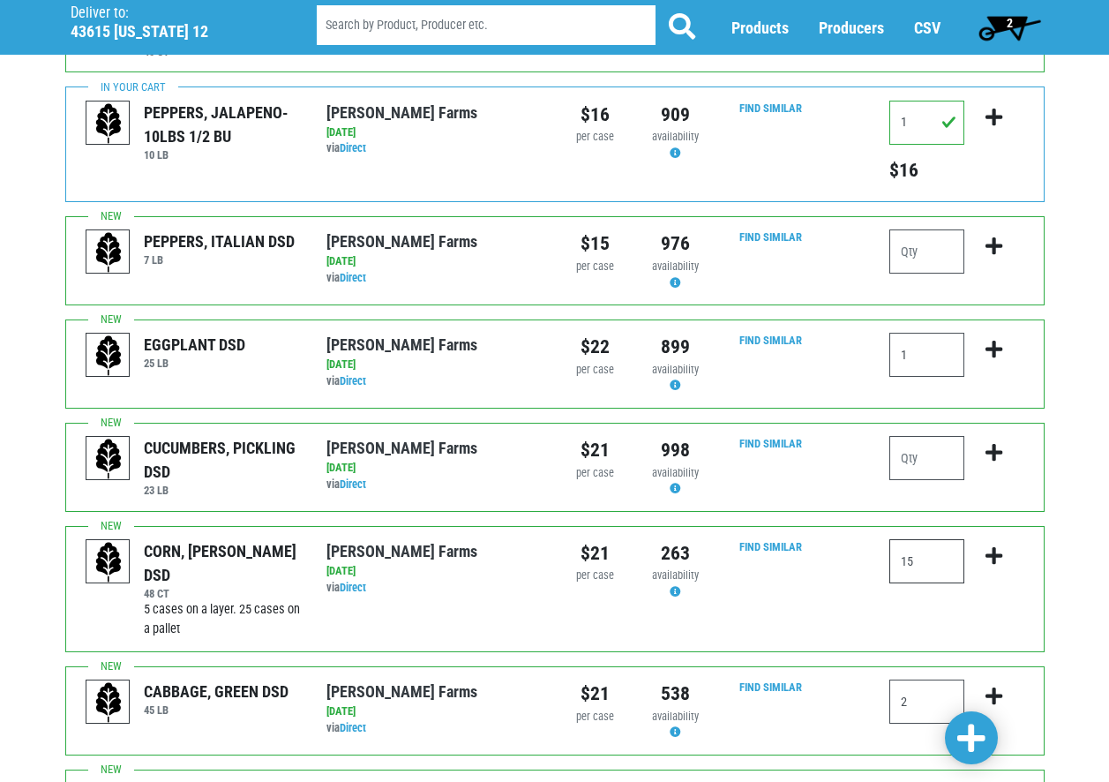
click at [924, 539] on input "15" at bounding box center [927, 561] width 75 height 44
type input "1"
type input "15"
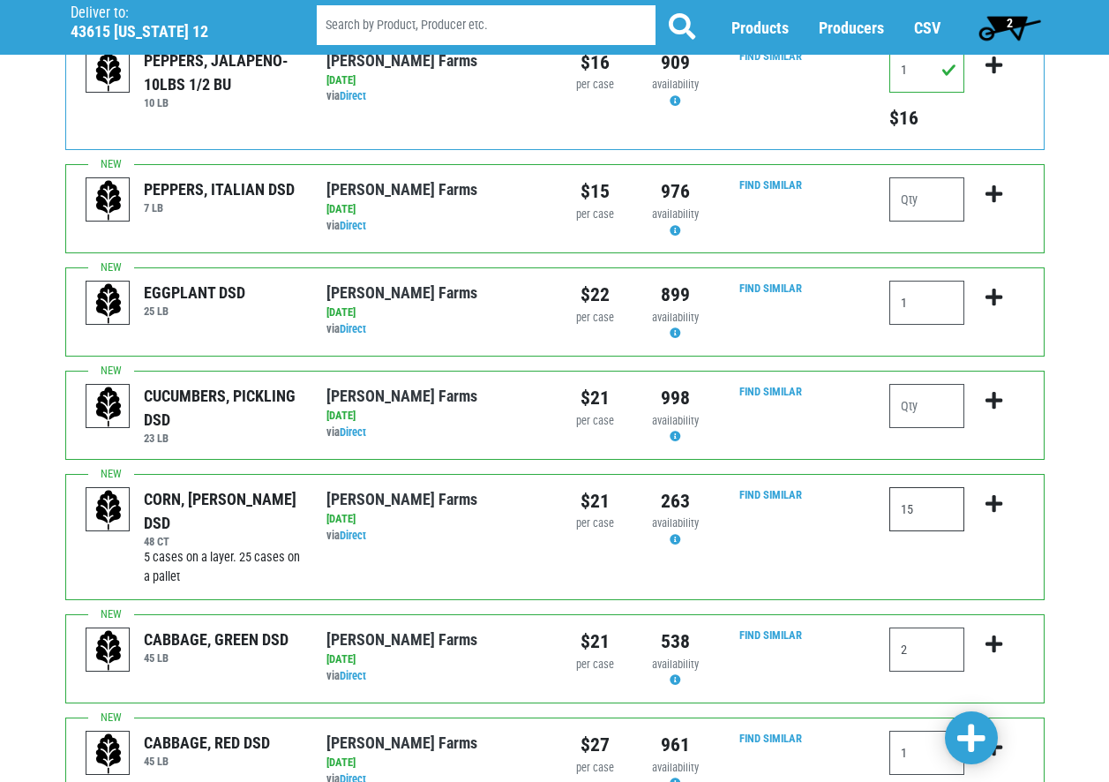
scroll to position [1589, 0]
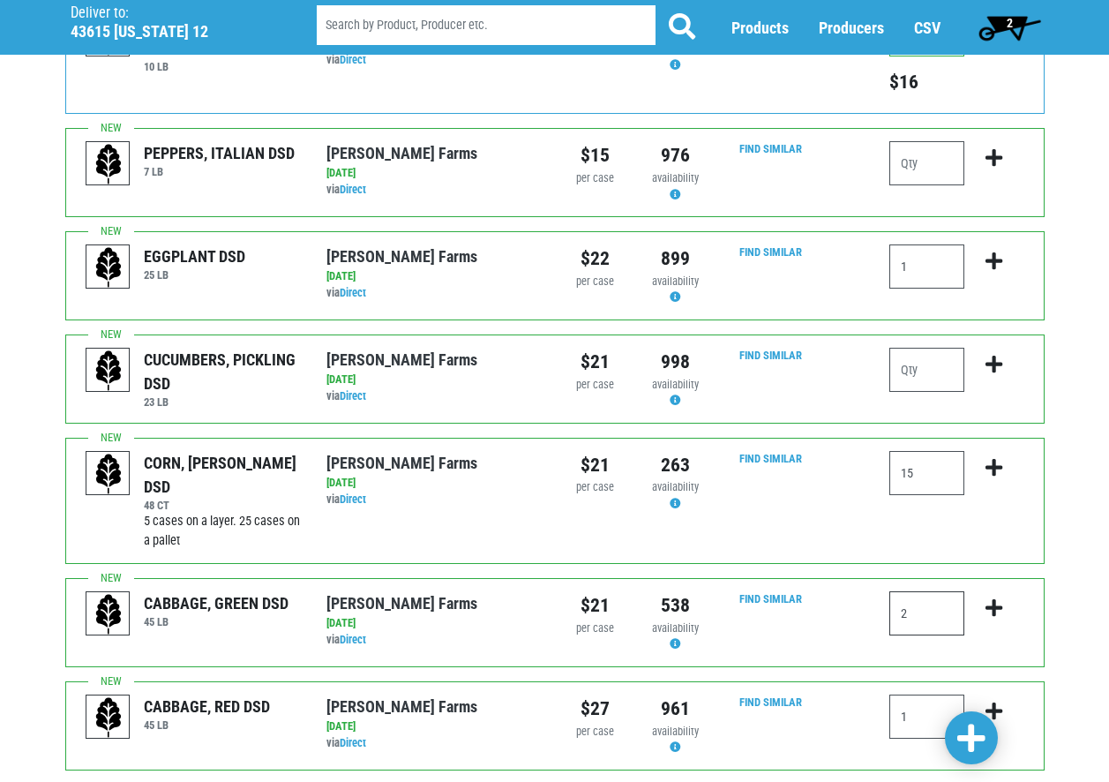
click at [953, 598] on input "2" at bounding box center [927, 613] width 75 height 44
type input "2"
click at [918, 708] on input "1" at bounding box center [927, 717] width 75 height 44
type input "1"
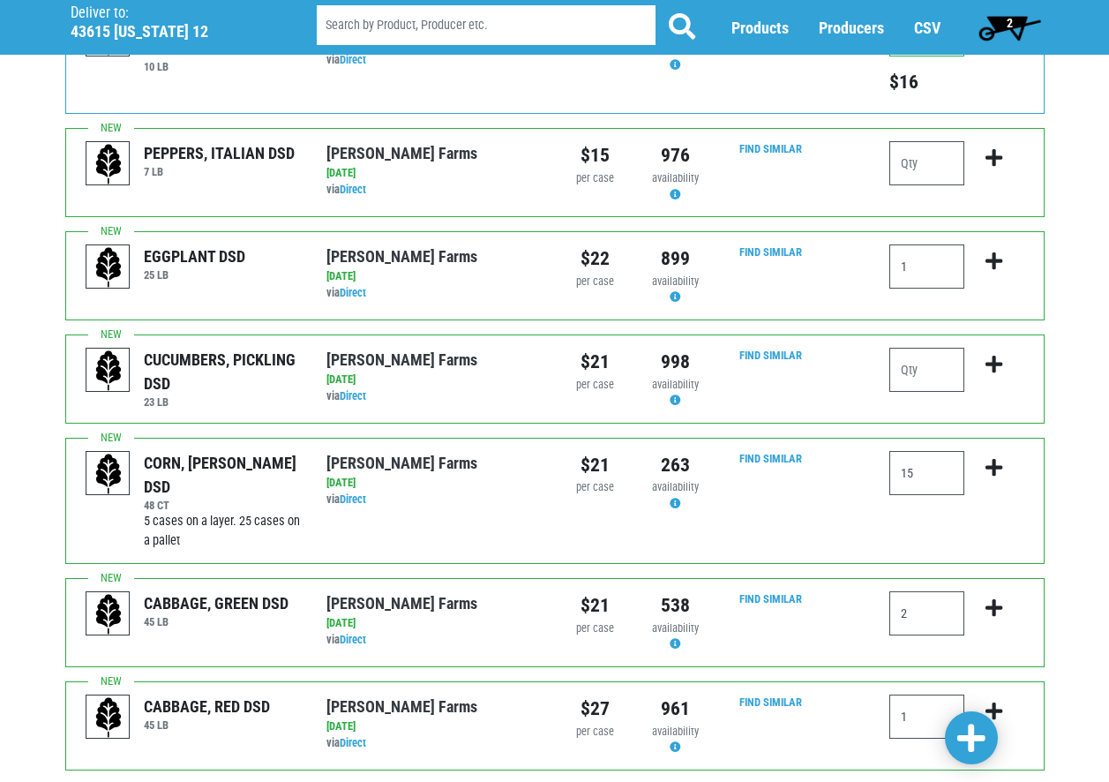
click at [973, 740] on span at bounding box center [972, 739] width 28 height 32
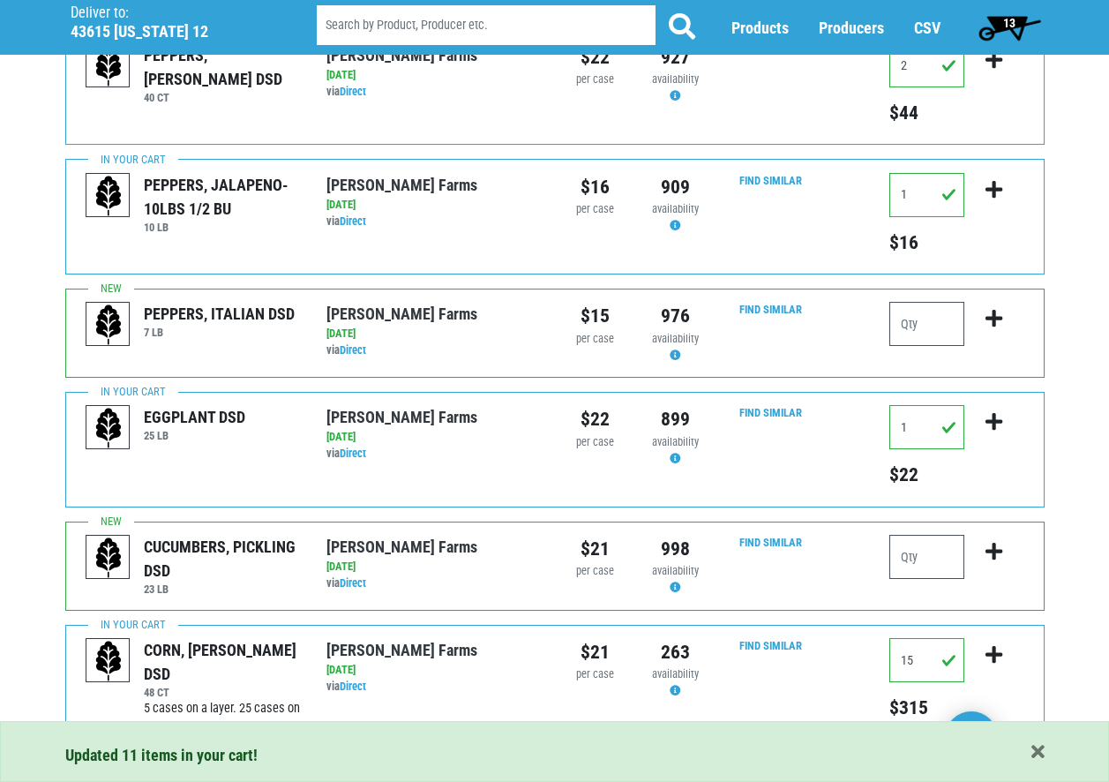
scroll to position [1772, 0]
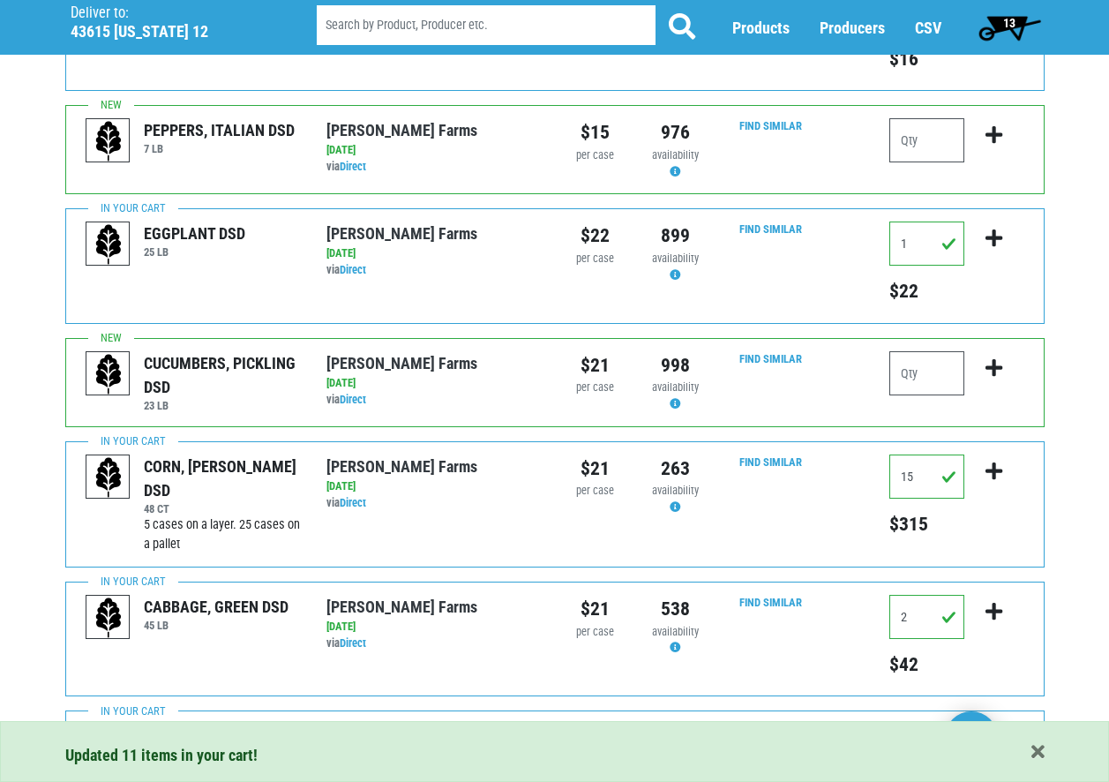
click at [999, 27] on span "13" at bounding box center [1010, 27] width 79 height 35
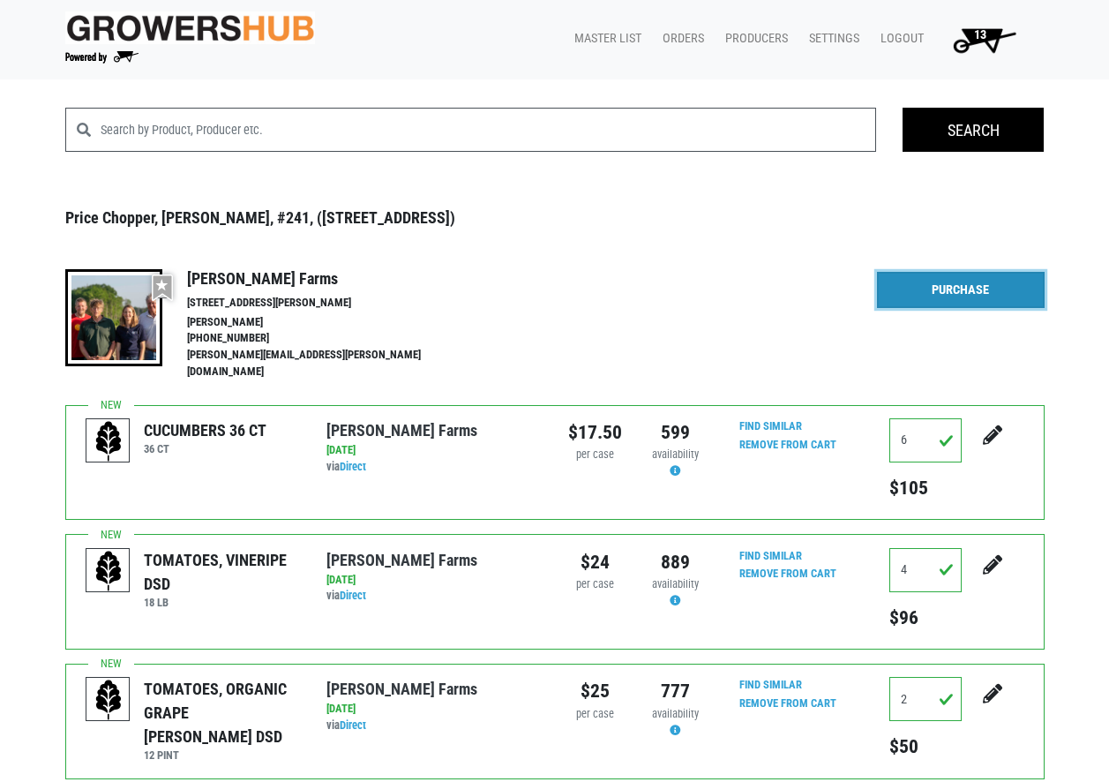
click at [1008, 297] on link "Purchase" at bounding box center [961, 290] width 168 height 37
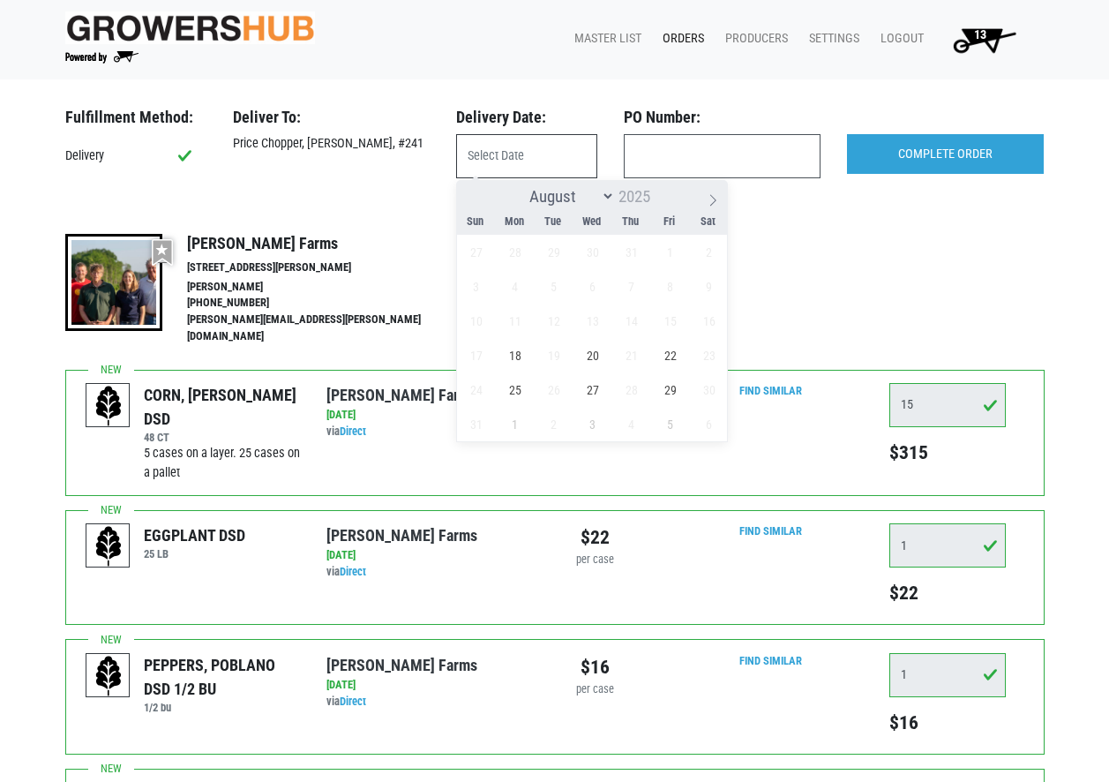
click at [535, 160] on input "text" at bounding box center [526, 156] width 141 height 44
click at [515, 359] on span "18" at bounding box center [515, 355] width 34 height 34
type input "[DATE]"
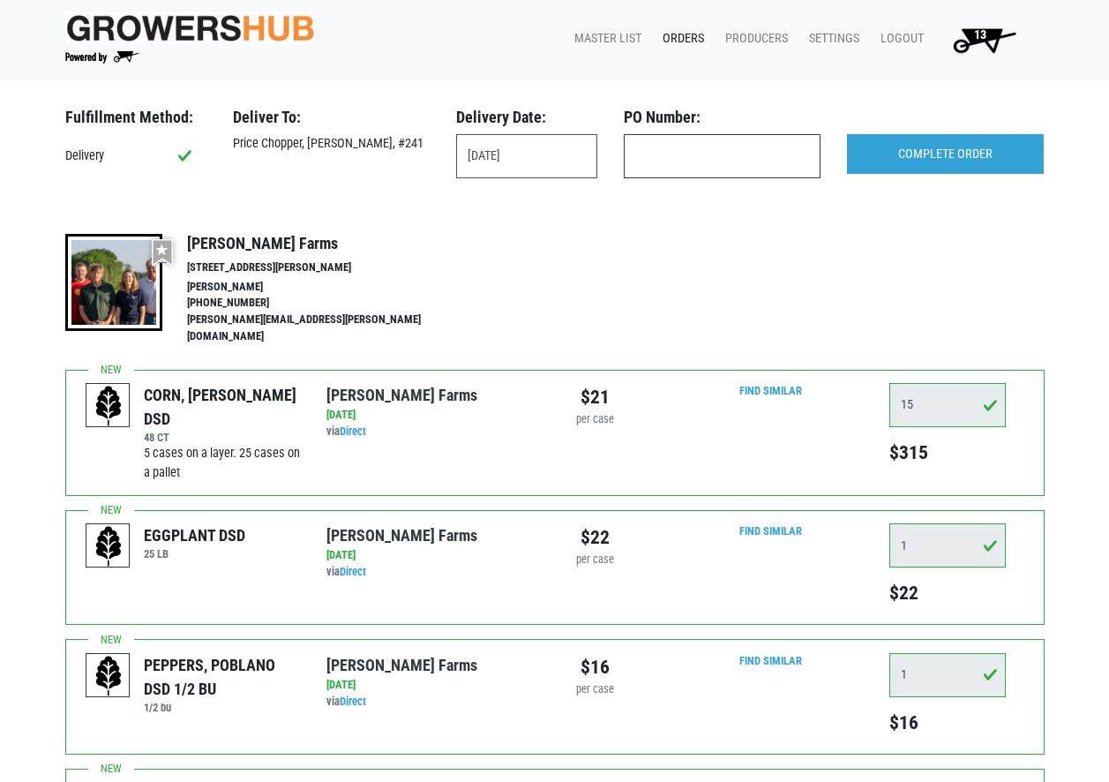
click at [748, 162] on input "text" at bounding box center [722, 156] width 197 height 44
type input "241"
click at [904, 159] on input "COMPLETE ORDER" at bounding box center [945, 154] width 197 height 41
